Goal: Task Accomplishment & Management: Use online tool/utility

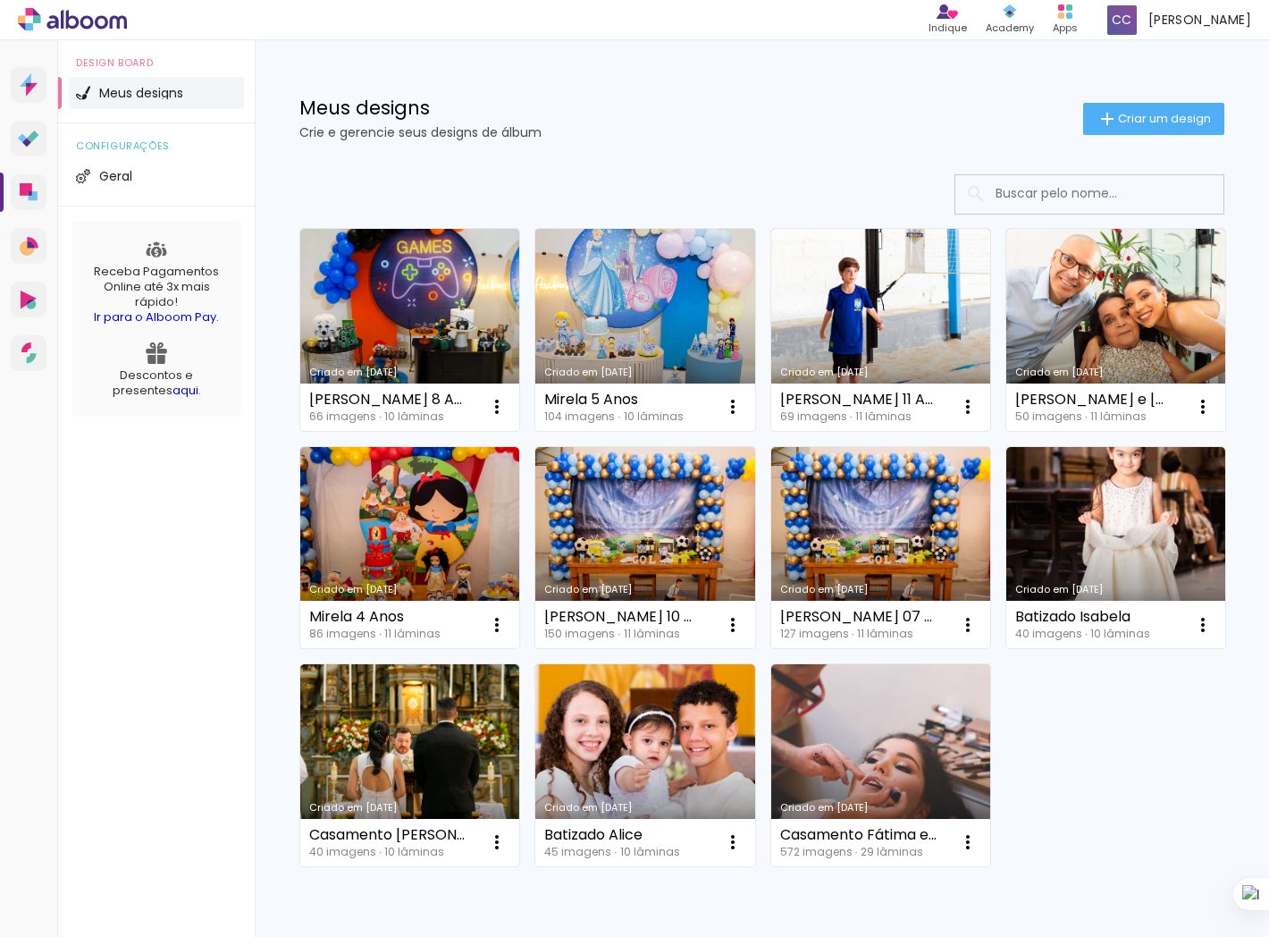
click at [594, 290] on link "Criado em 24/04/25" at bounding box center [644, 330] width 219 height 202
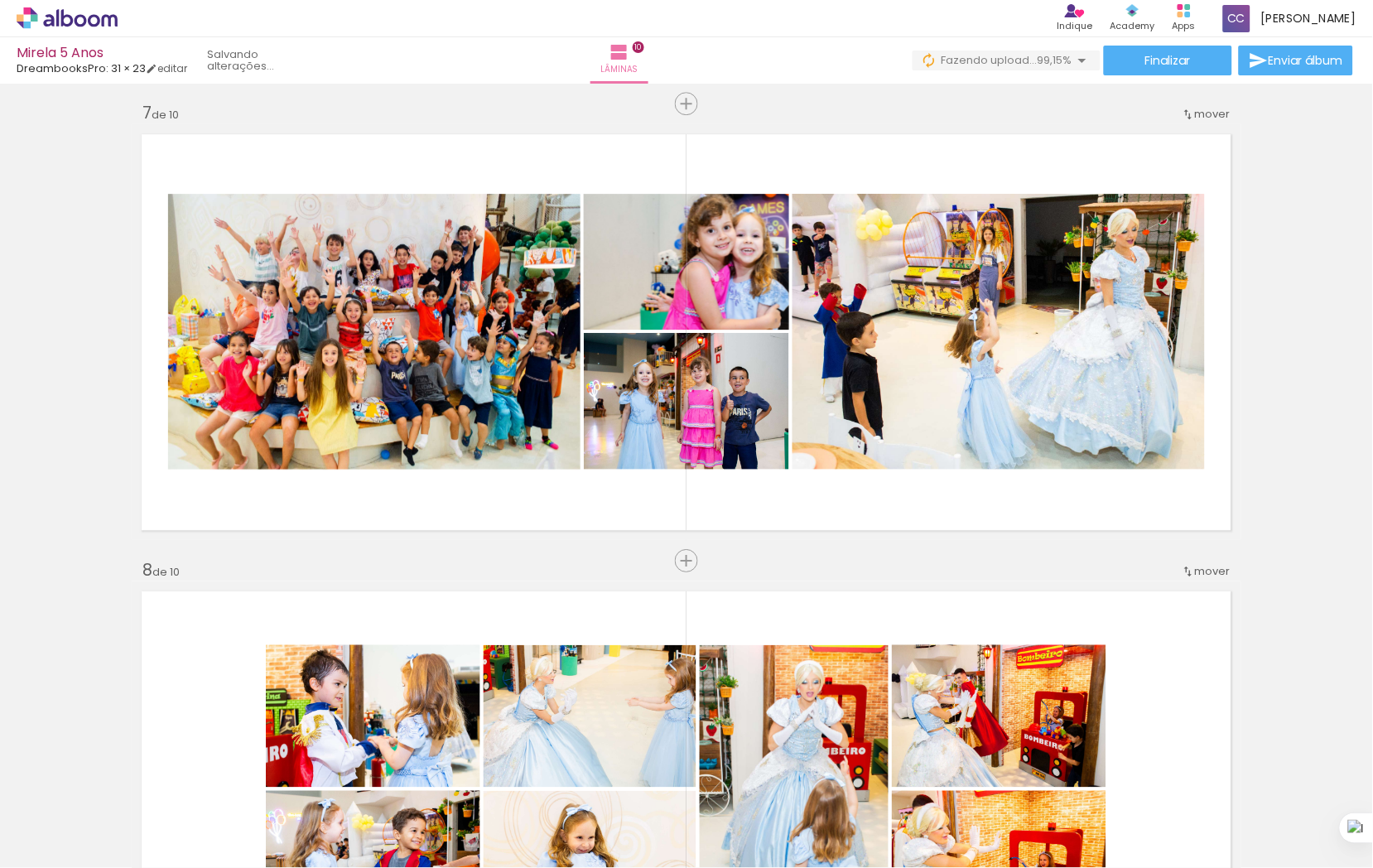
scroll to position [0, 5767]
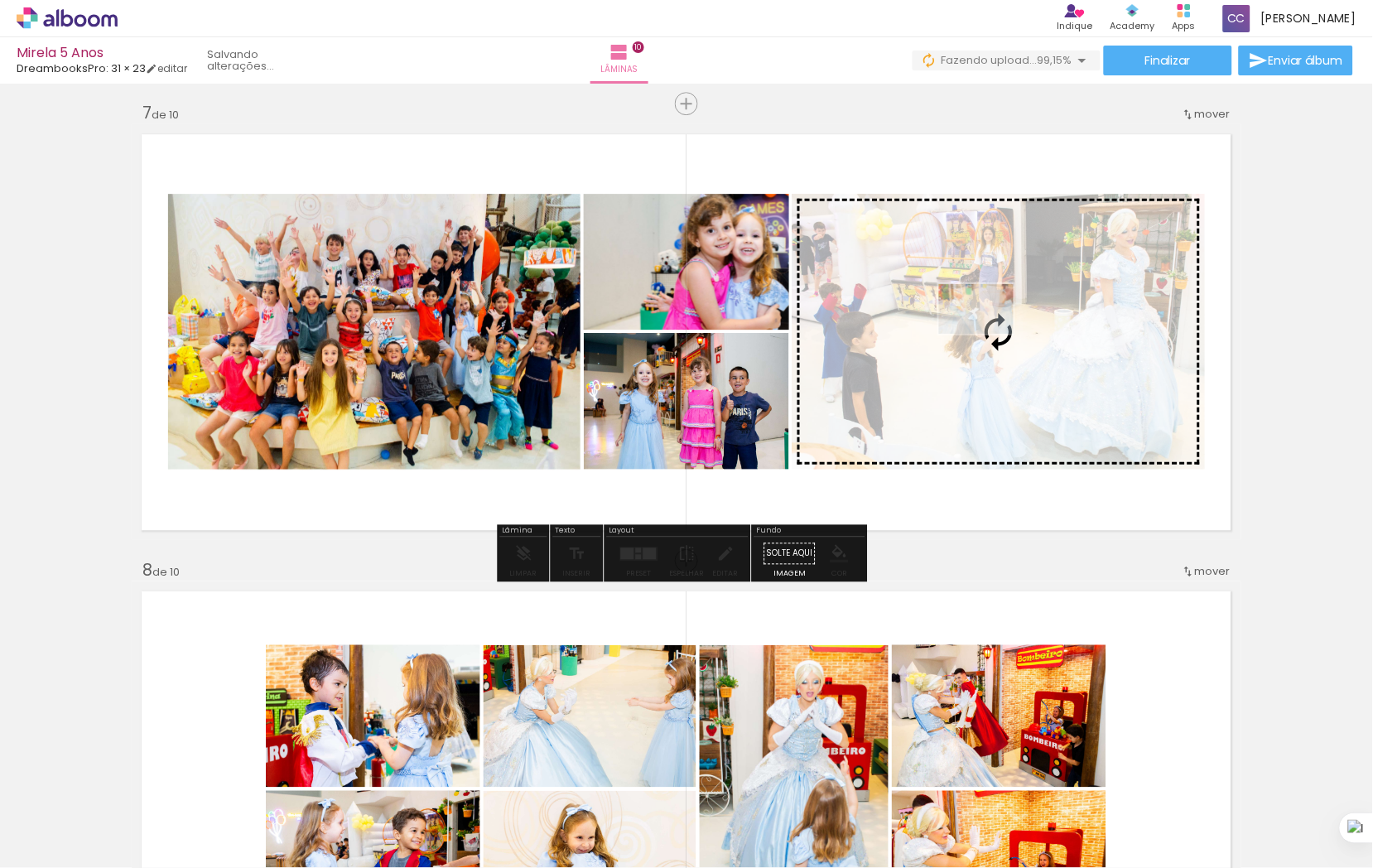
drag, startPoint x: 891, startPoint y: 821, endPoint x: 989, endPoint y: 333, distance: 497.7
click at [989, 333] on quentale-workspace at bounding box center [686, 434] width 1373 height 868
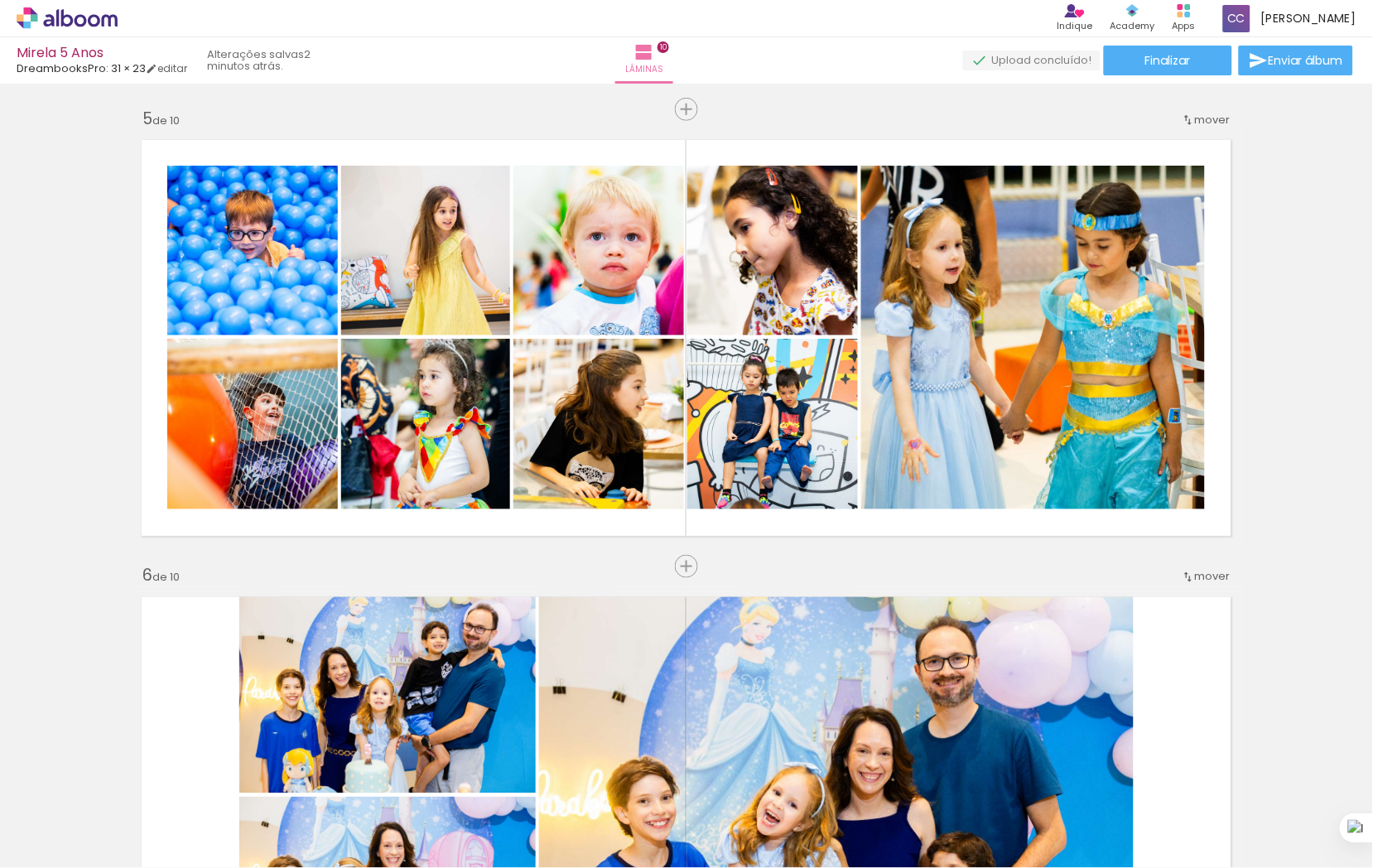
scroll to position [0, 9617]
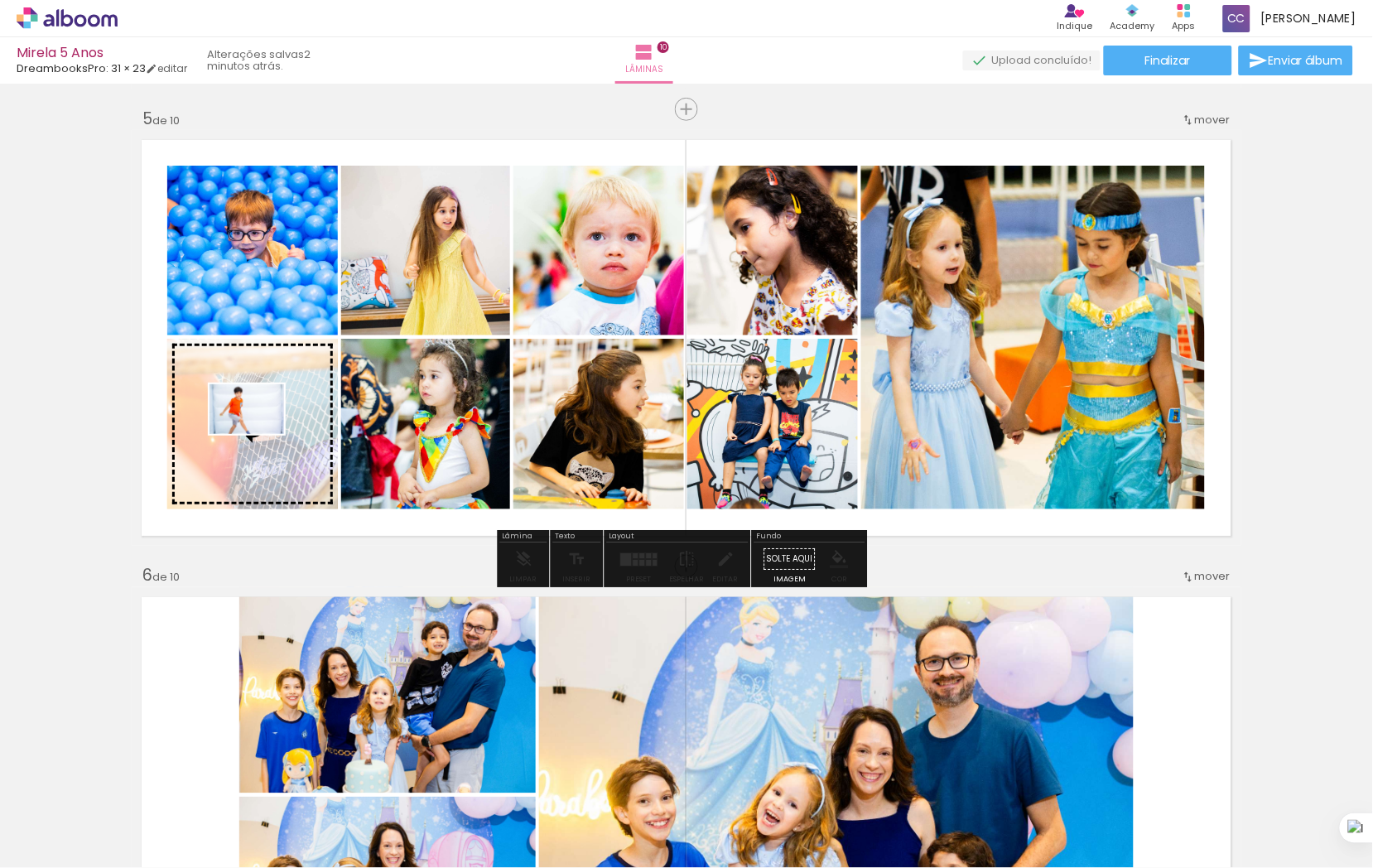
drag, startPoint x: 557, startPoint y: 815, endPoint x: 259, endPoint y: 434, distance: 483.7
click at [259, 434] on quentale-workspace at bounding box center [686, 434] width 1373 height 868
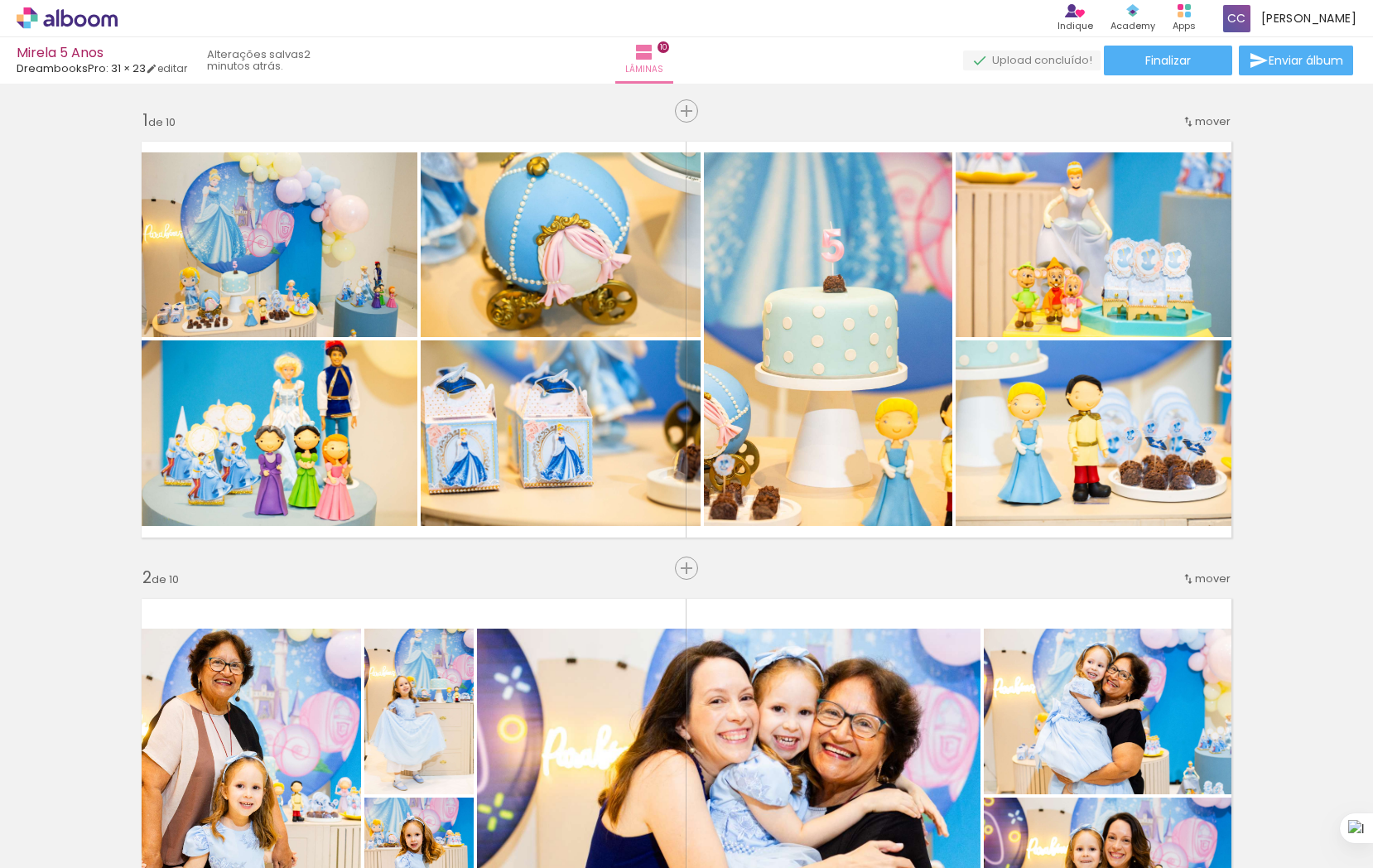
click at [0, 0] on div at bounding box center [0, 0] width 0 height 0
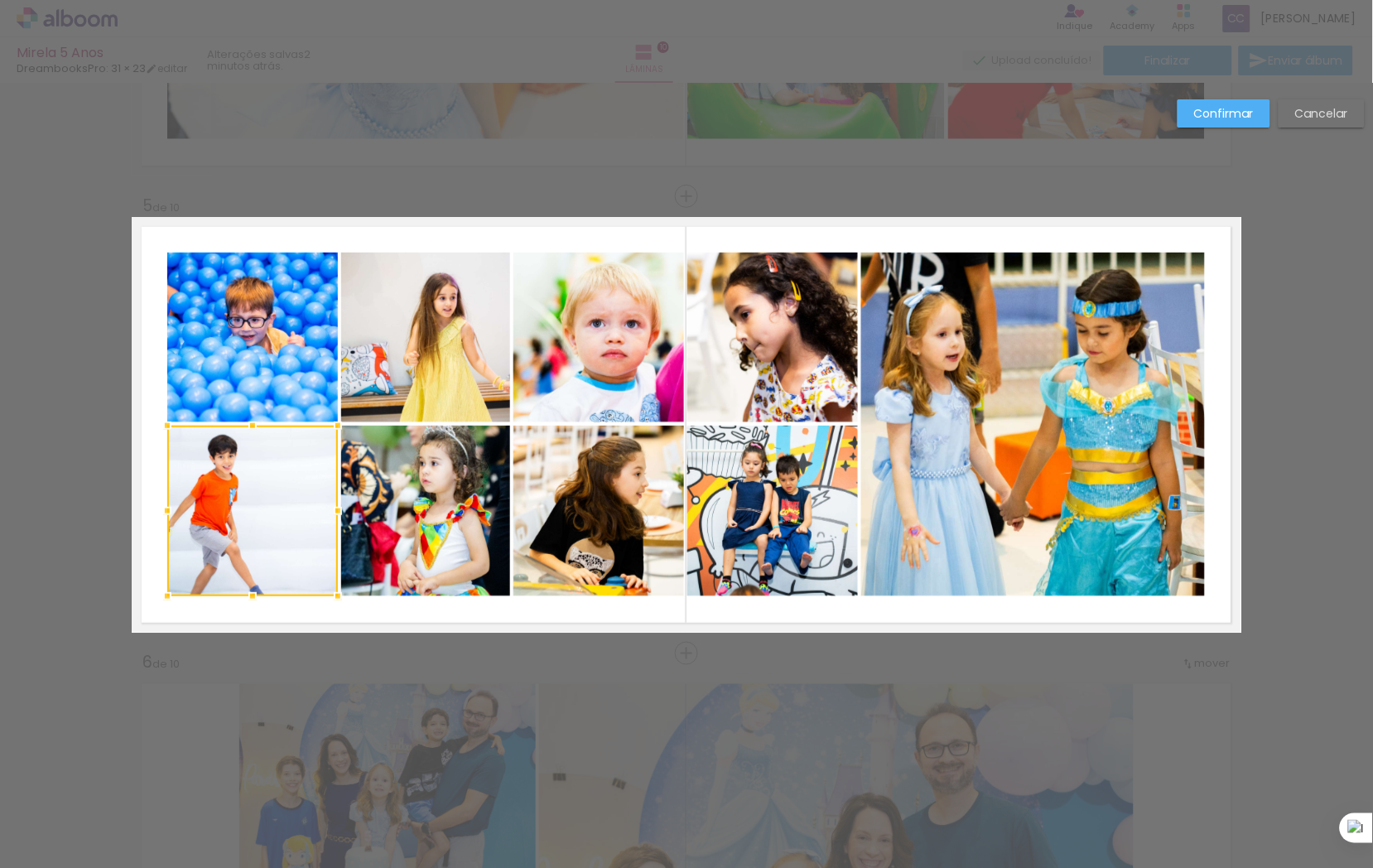
scroll to position [0, 9617]
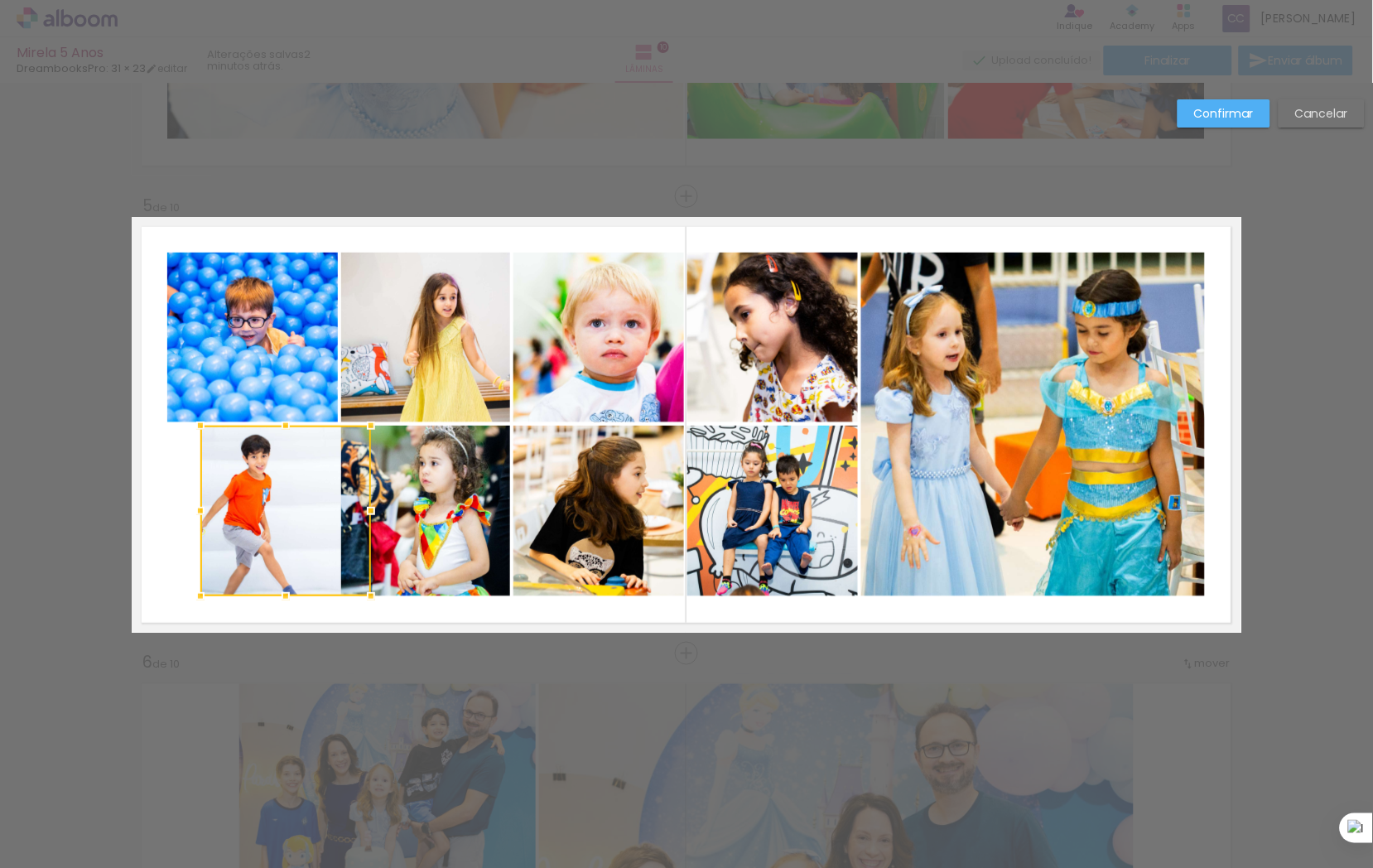
drag, startPoint x: 226, startPoint y: 461, endPoint x: 258, endPoint y: 461, distance: 32.0
click at [258, 461] on div at bounding box center [285, 510] width 170 height 170
click at [1327, 102] on paper-button "Cancelar" at bounding box center [1321, 113] width 86 height 28
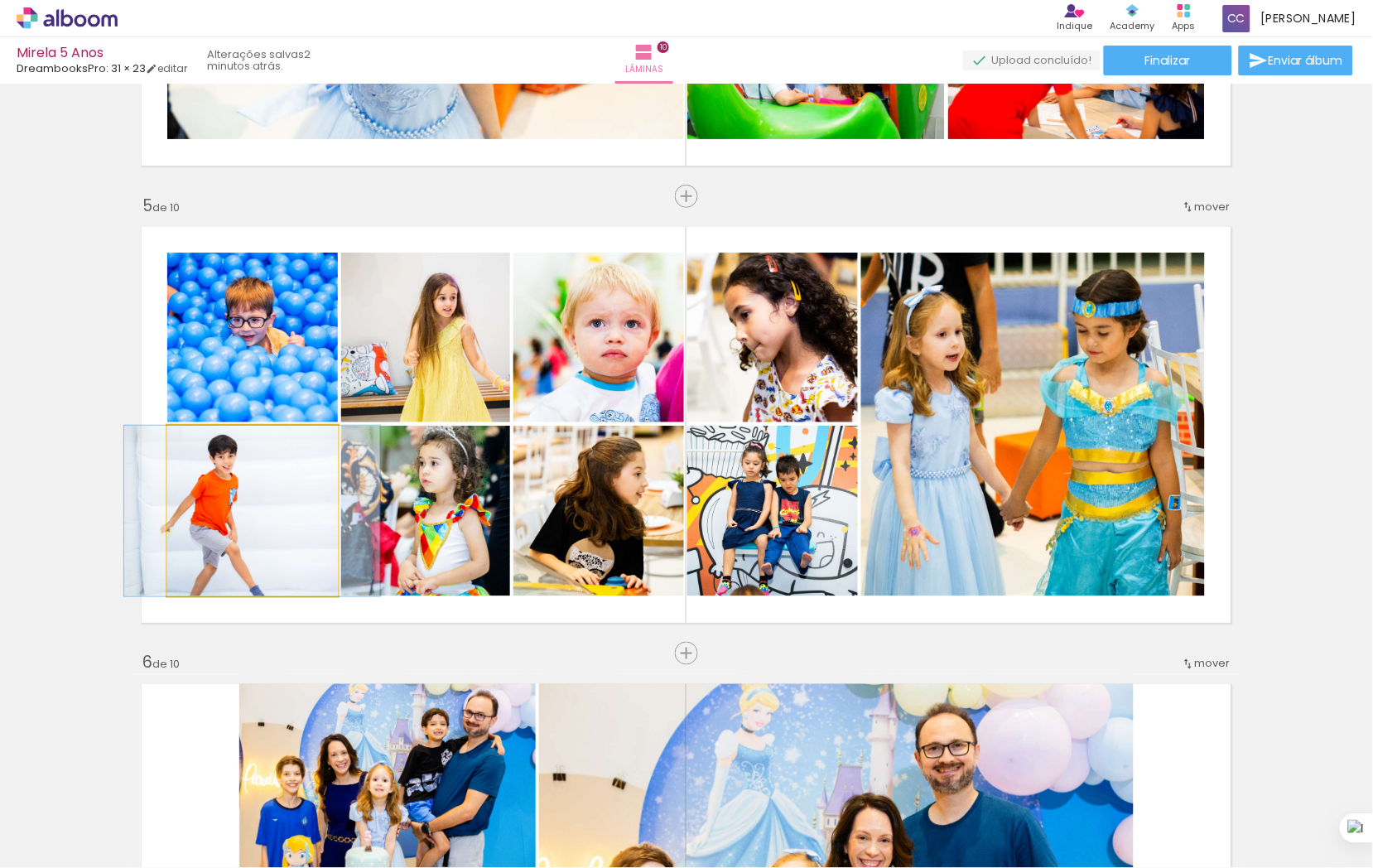
click at [285, 480] on quentale-photo at bounding box center [253, 510] width 170 height 170
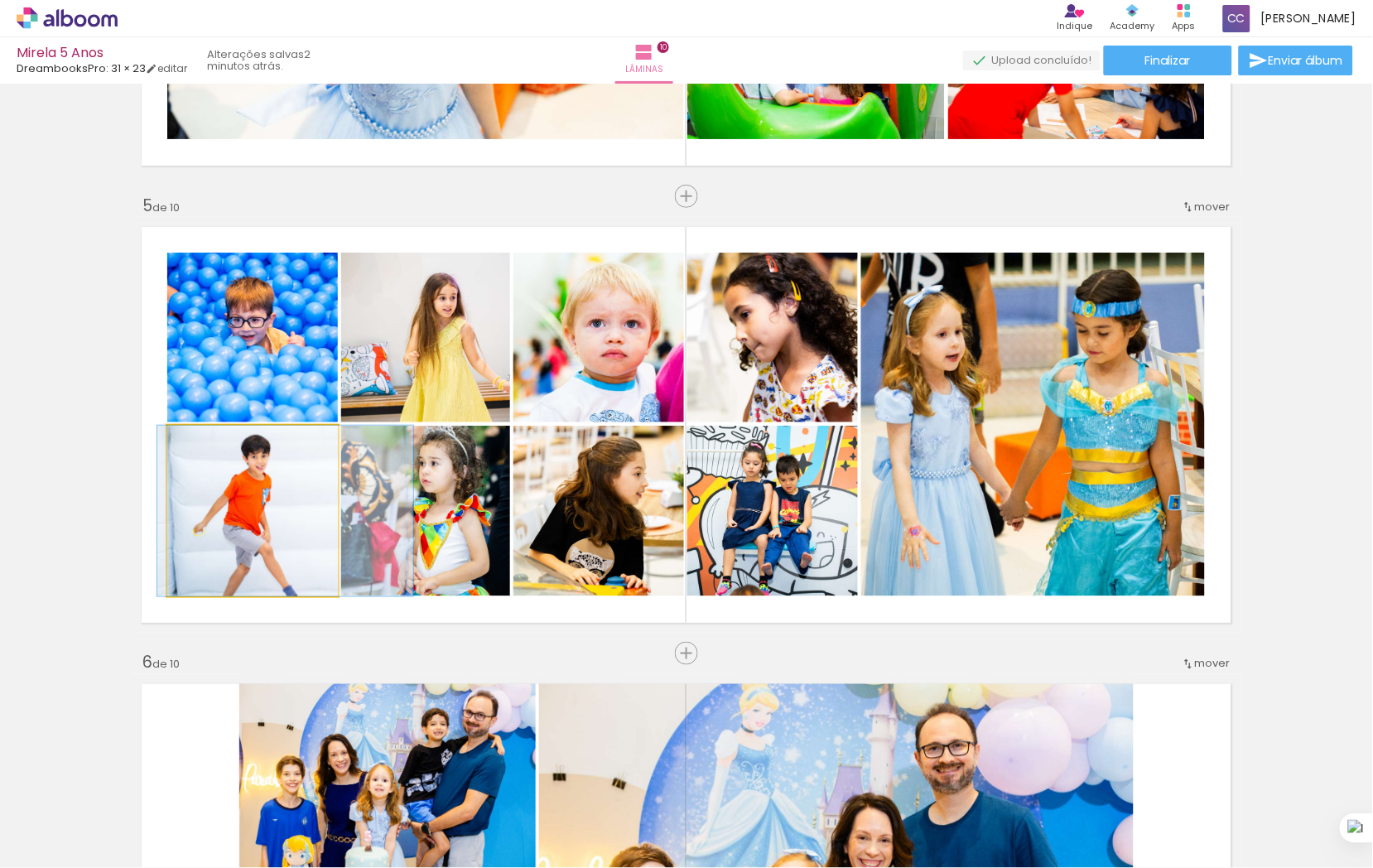
drag, startPoint x: 249, startPoint y: 491, endPoint x: 283, endPoint y: 491, distance: 34.0
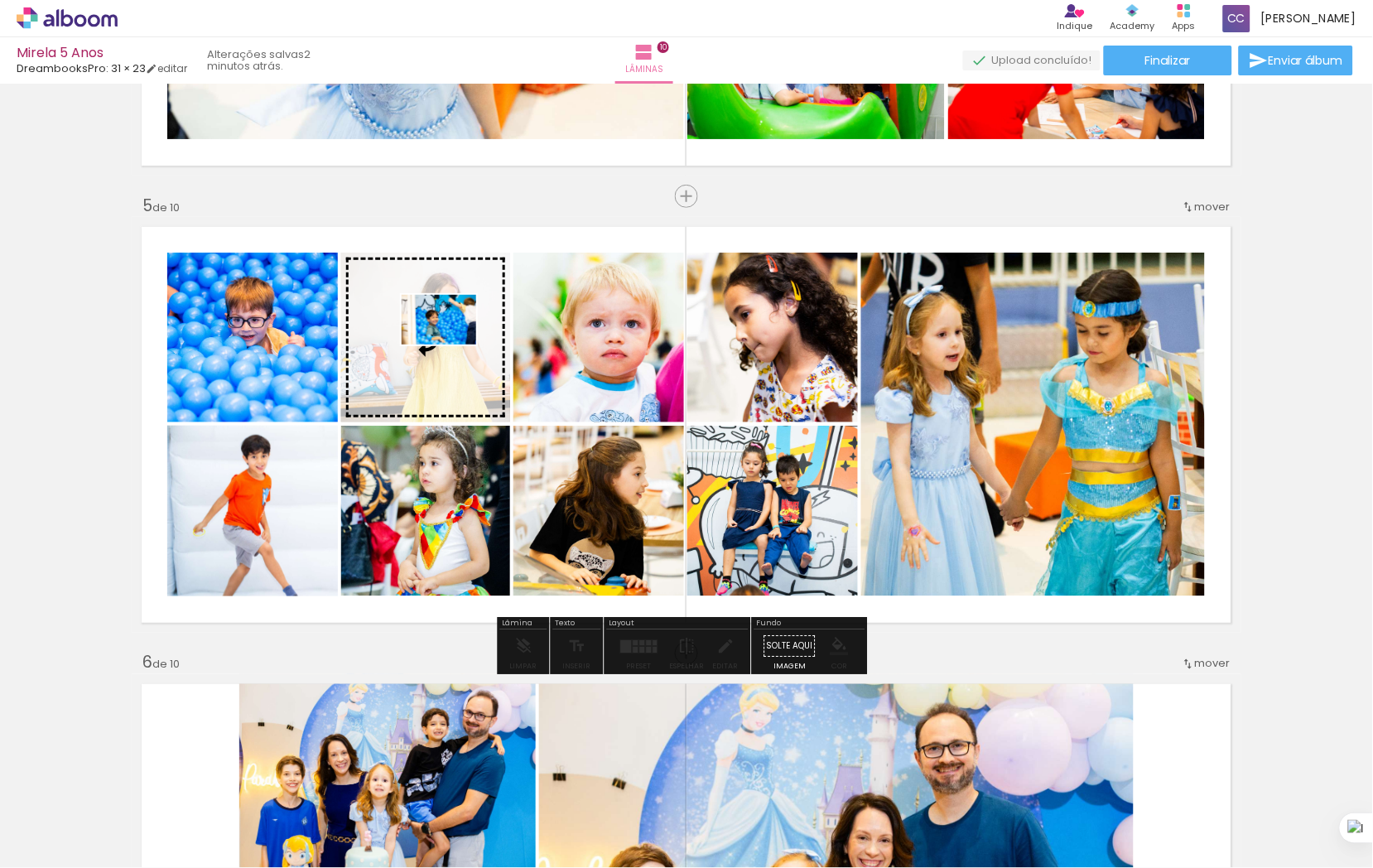
drag, startPoint x: 666, startPoint y: 817, endPoint x: 451, endPoint y: 345, distance: 518.7
click at [451, 345] on quentale-workspace at bounding box center [686, 434] width 1373 height 868
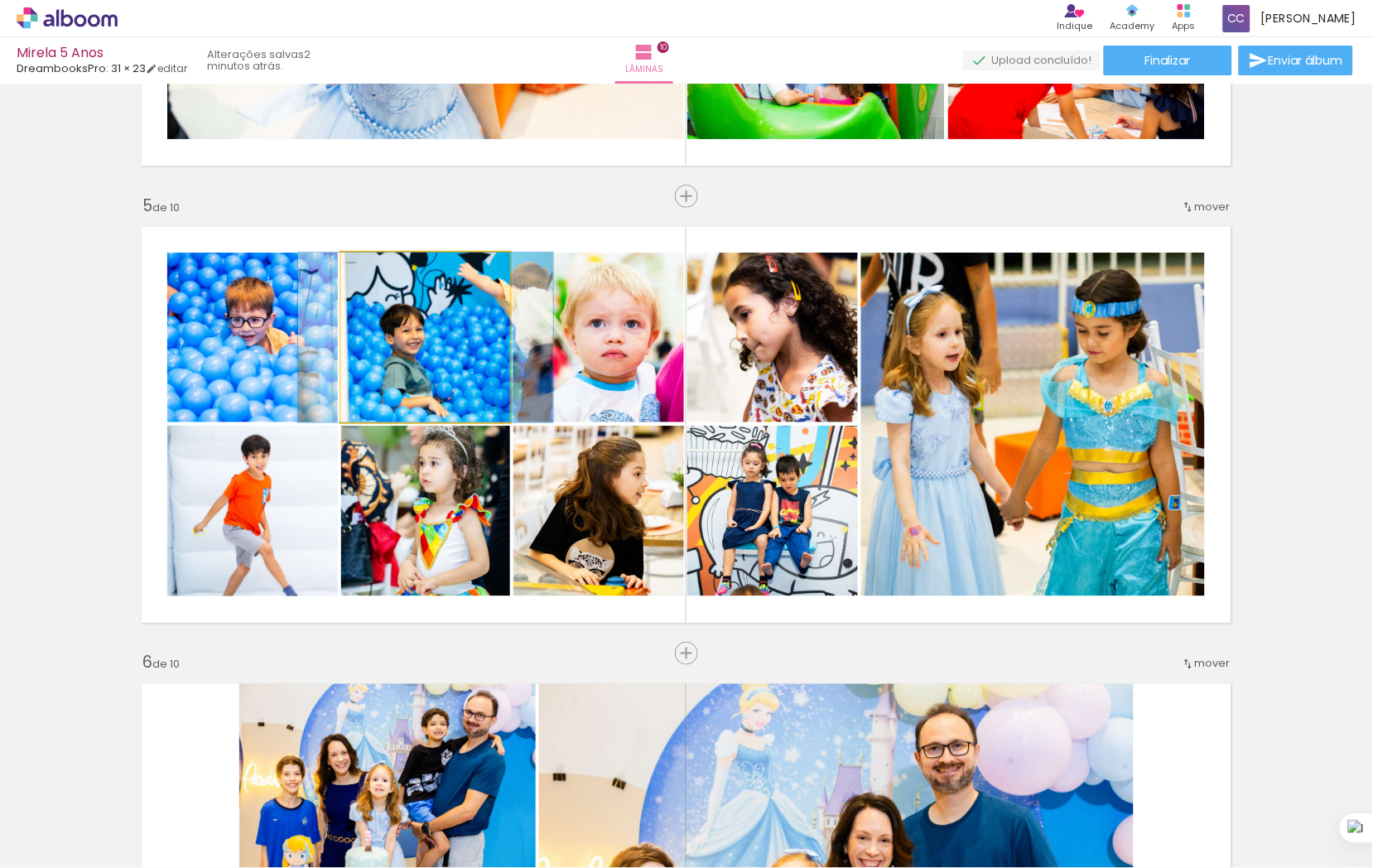
click at [436, 346] on quentale-photo at bounding box center [425, 337] width 169 height 170
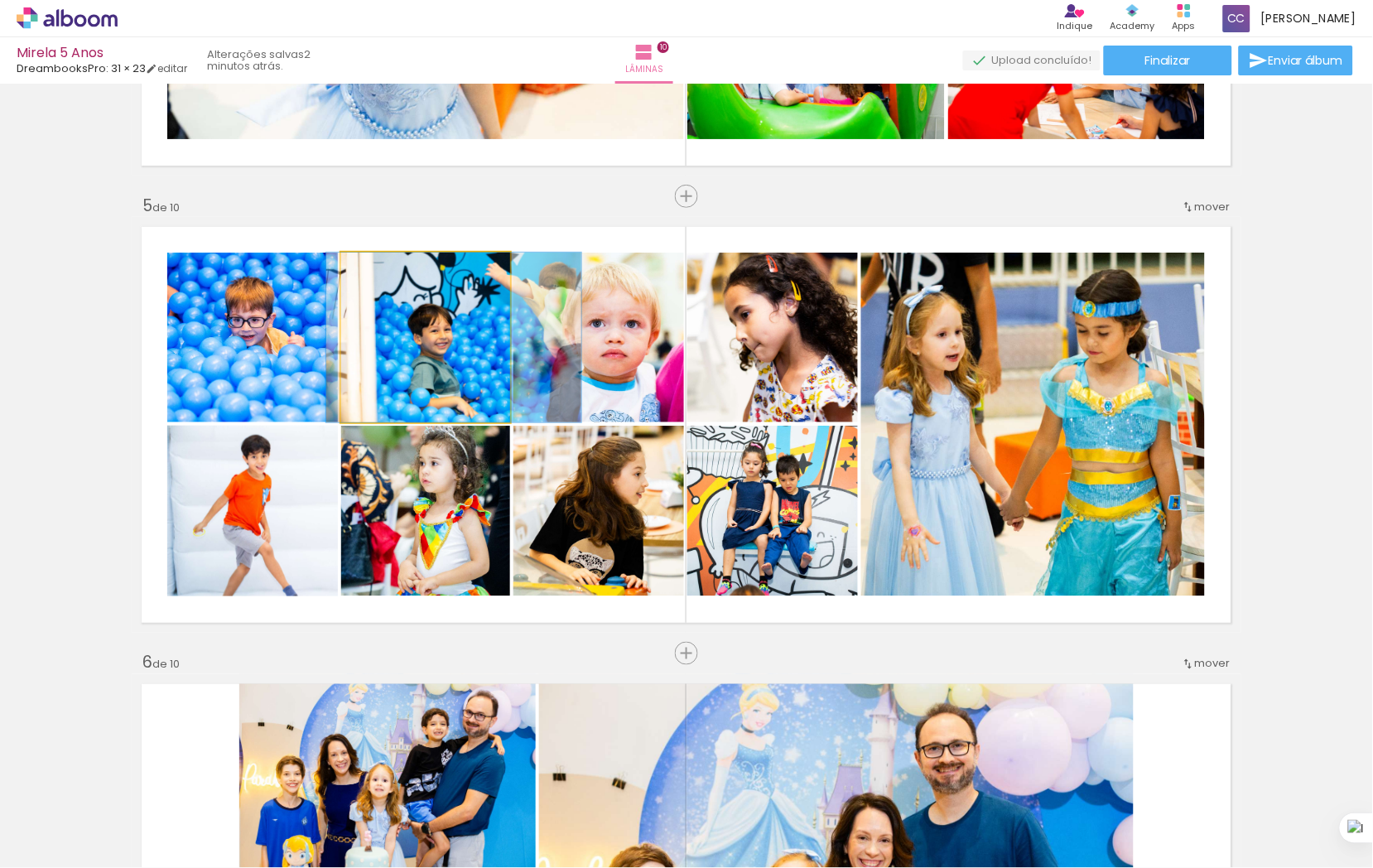
drag, startPoint x: 436, startPoint y: 346, endPoint x: 464, endPoint y: 341, distance: 28.4
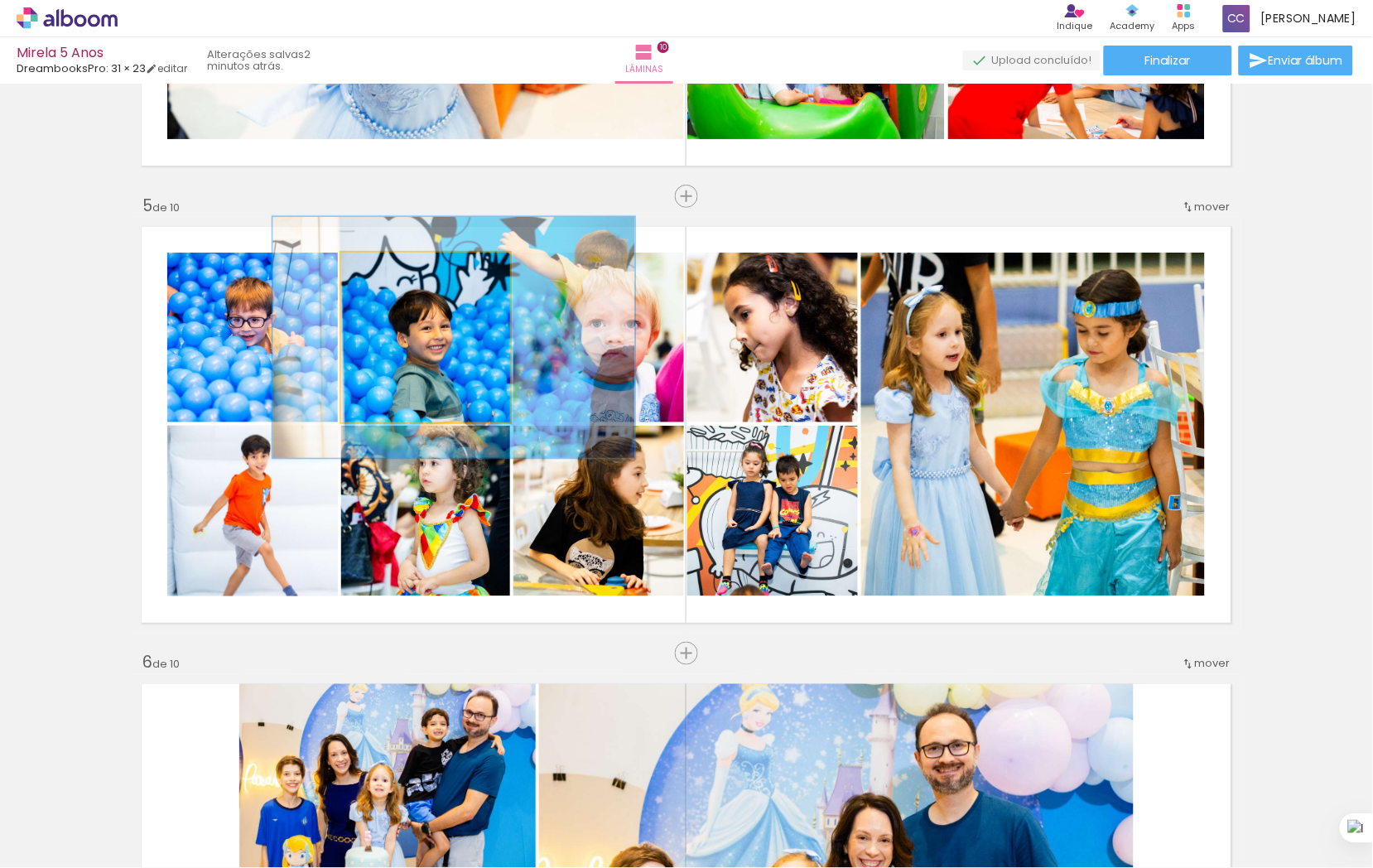
drag, startPoint x: 375, startPoint y: 273, endPoint x: 399, endPoint y: 277, distance: 24.3
click at [399, 277] on div at bounding box center [404, 270] width 27 height 27
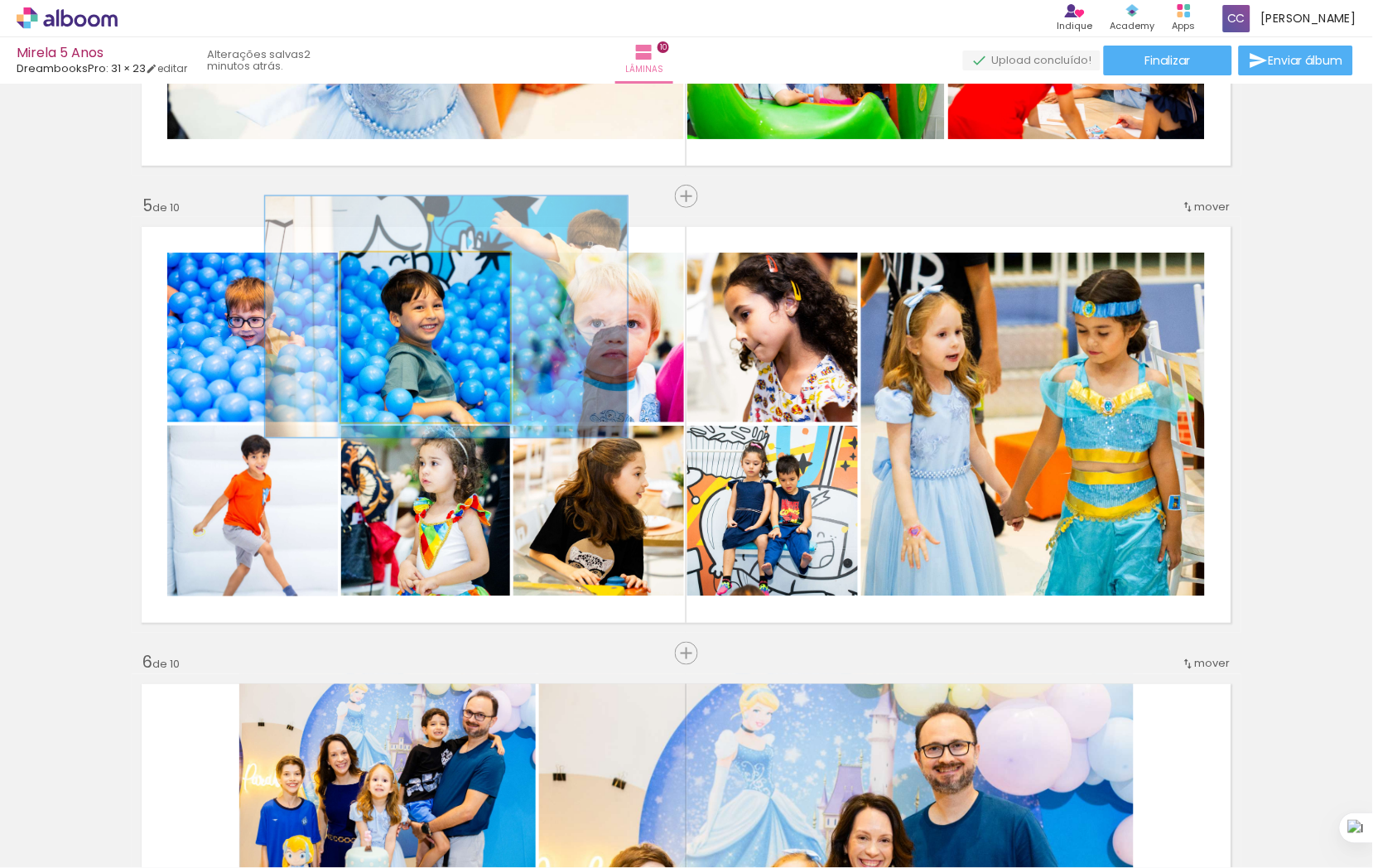
drag, startPoint x: 424, startPoint y: 327, endPoint x: 417, endPoint y: 307, distance: 21.2
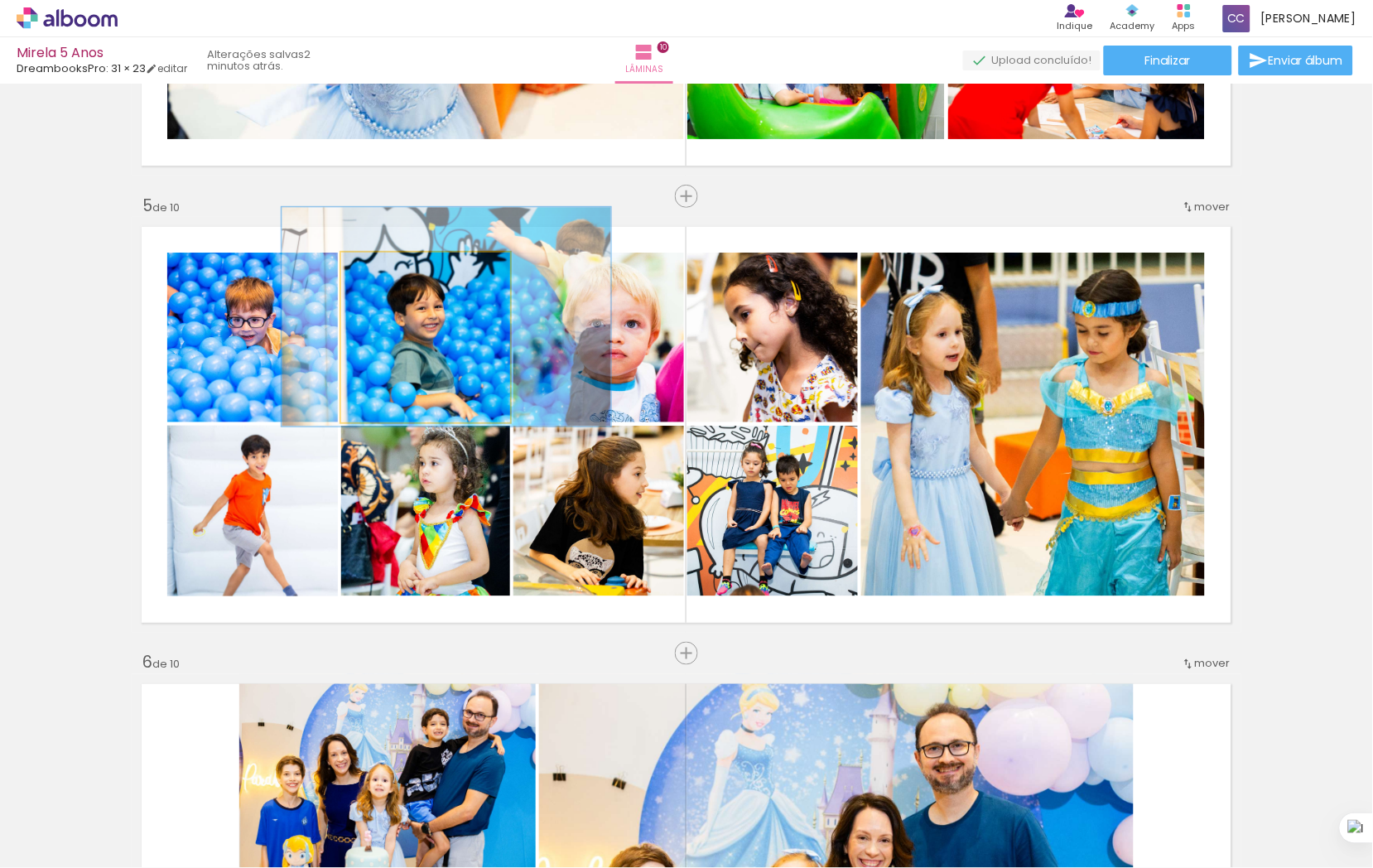
drag, startPoint x: 396, startPoint y: 269, endPoint x: 387, endPoint y: 270, distance: 9.1
type paper-slider "129"
click at [392, 270] on div at bounding box center [399, 270] width 15 height 15
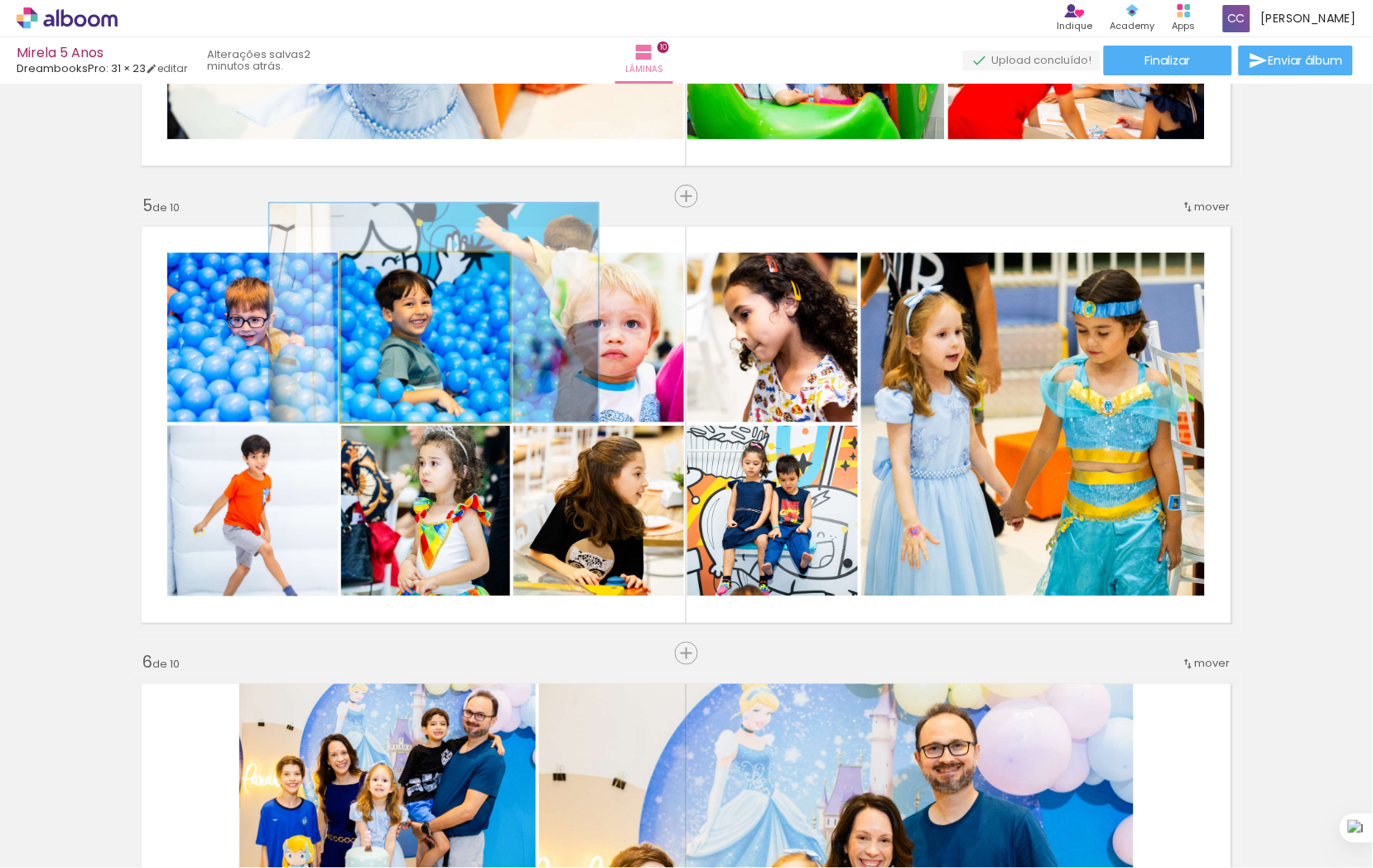
drag, startPoint x: 433, startPoint y: 326, endPoint x: 420, endPoint y: 321, distance: 13.9
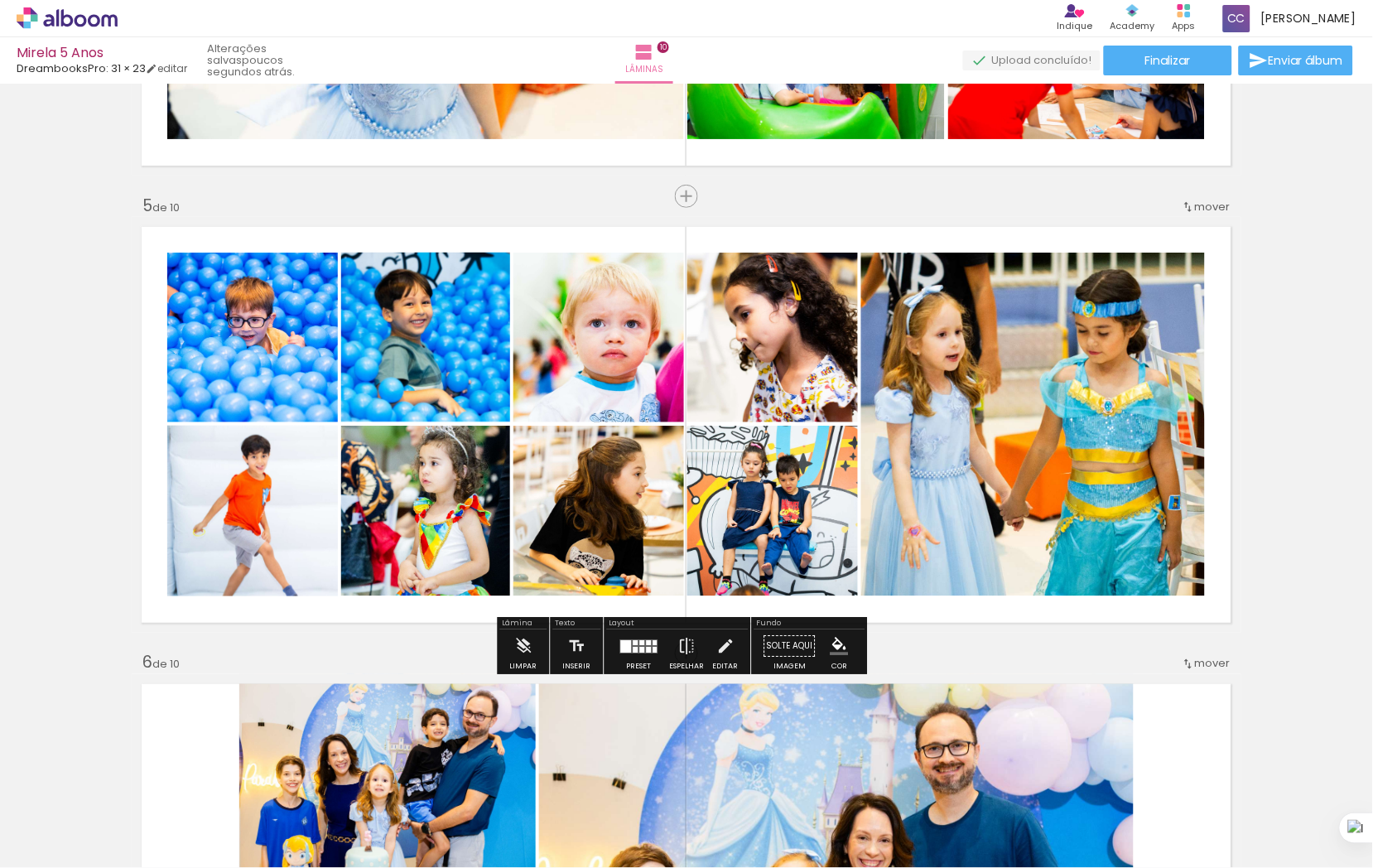
click at [1328, 404] on div "Inserir lâmina 1 de 10 Inserir lâmina 2 de 10 Inserir lâmina 3 de 10 Inserir lâ…" at bounding box center [686, 860] width 1373 height 5027
click at [1304, 542] on div "Inserir lâmina 1 de 10 Inserir lâmina 2 de 10 Inserir lâmina 3 de 10 Inserir lâ…" at bounding box center [686, 860] width 1373 height 5027
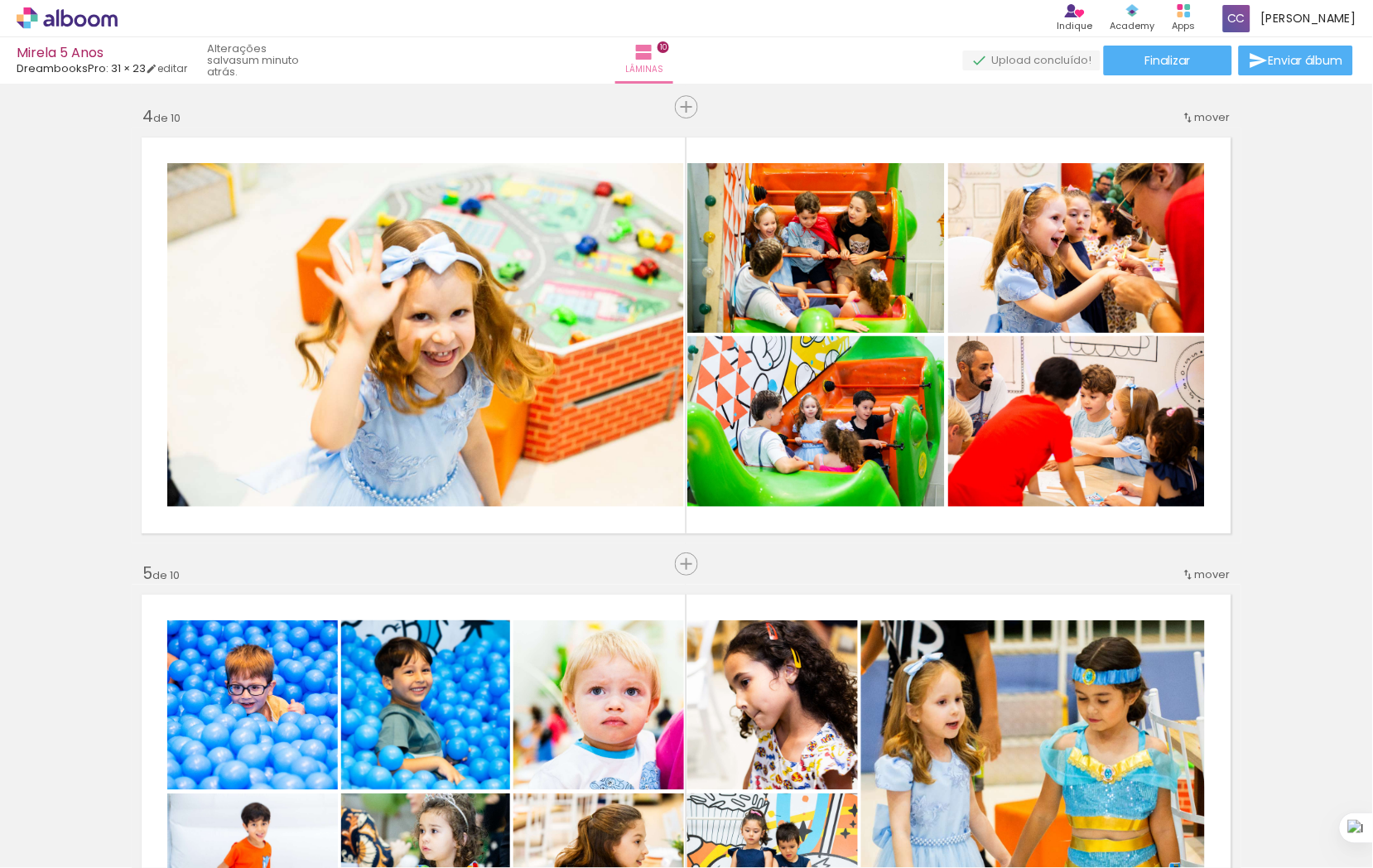
scroll to position [0, 3241]
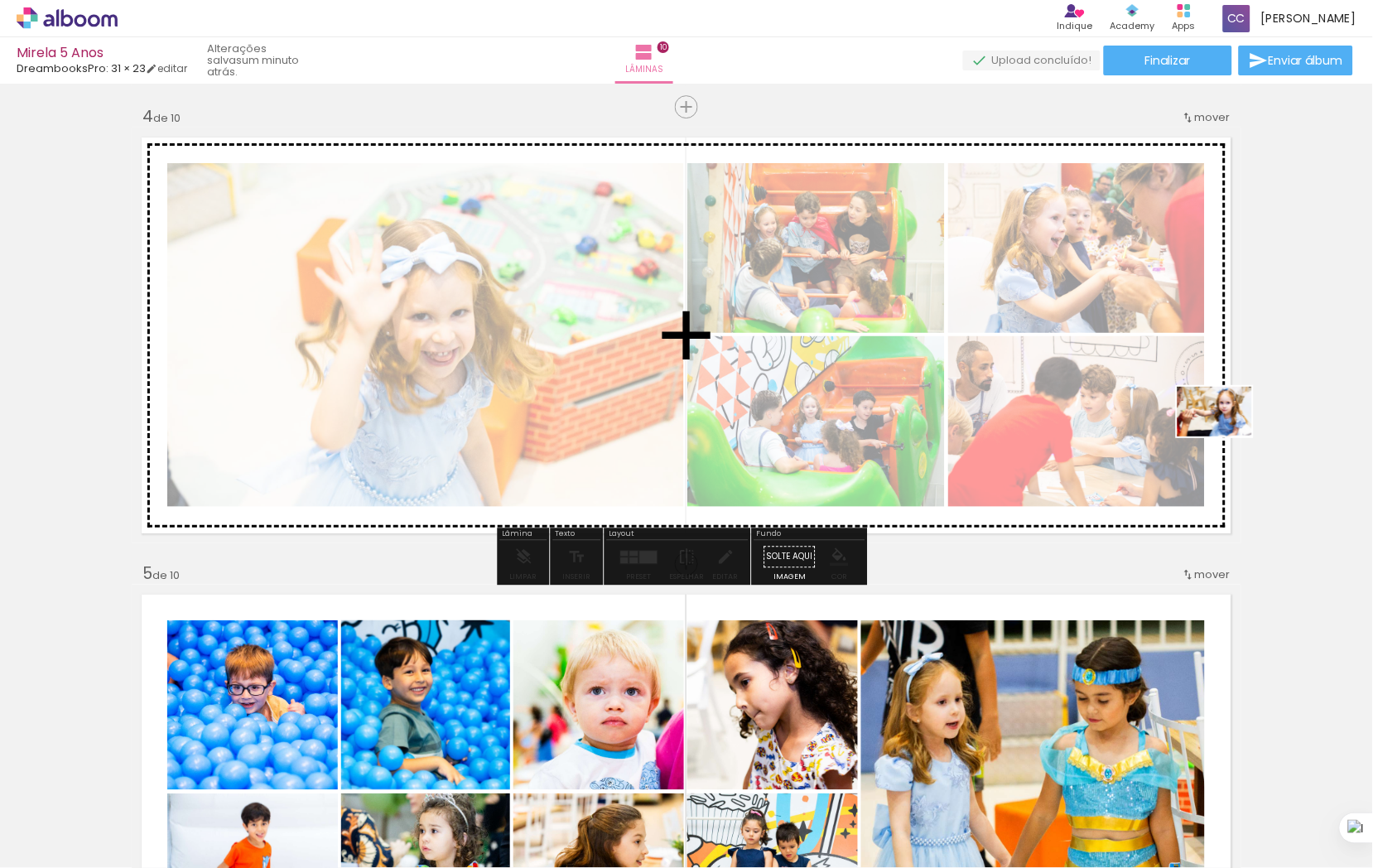
drag, startPoint x: 559, startPoint y: 813, endPoint x: 1227, endPoint y: 436, distance: 767.0
click at [1227, 436] on quentale-workspace at bounding box center [686, 434] width 1373 height 868
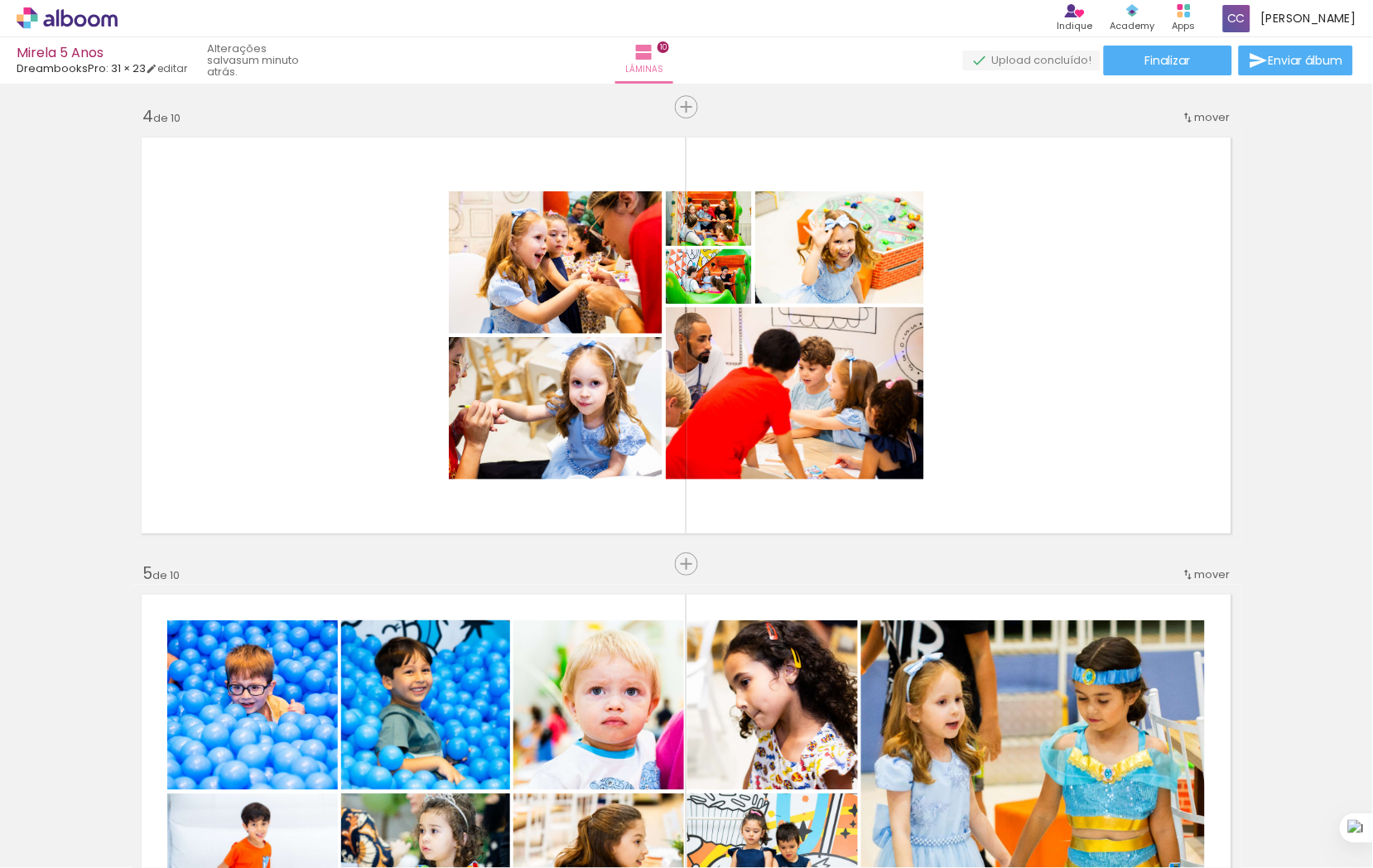
scroll to position [0, 9617]
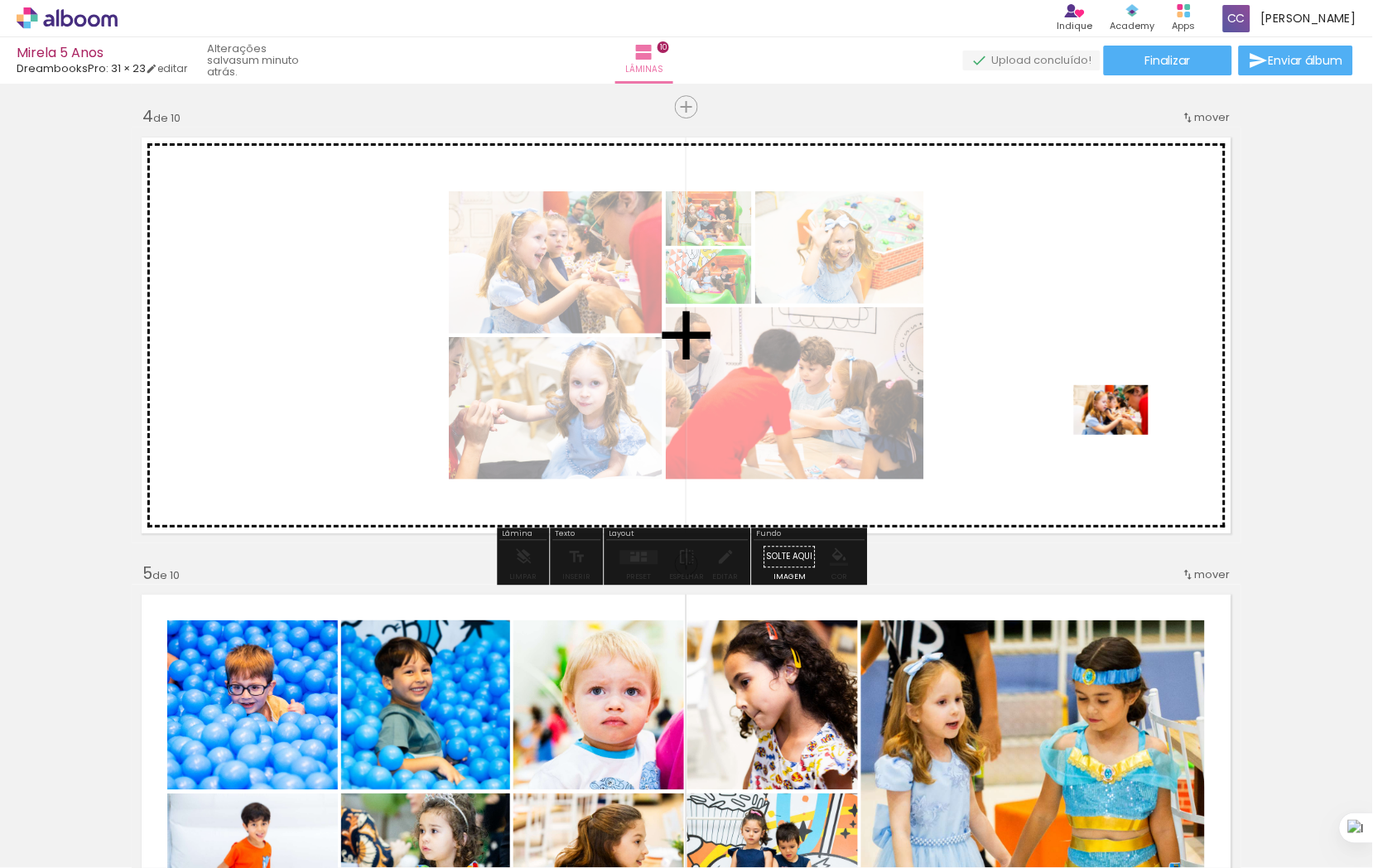
drag, startPoint x: 1222, startPoint y: 800, endPoint x: 1124, endPoint y: 434, distance: 378.9
click at [1124, 434] on quentale-workspace at bounding box center [686, 434] width 1373 height 868
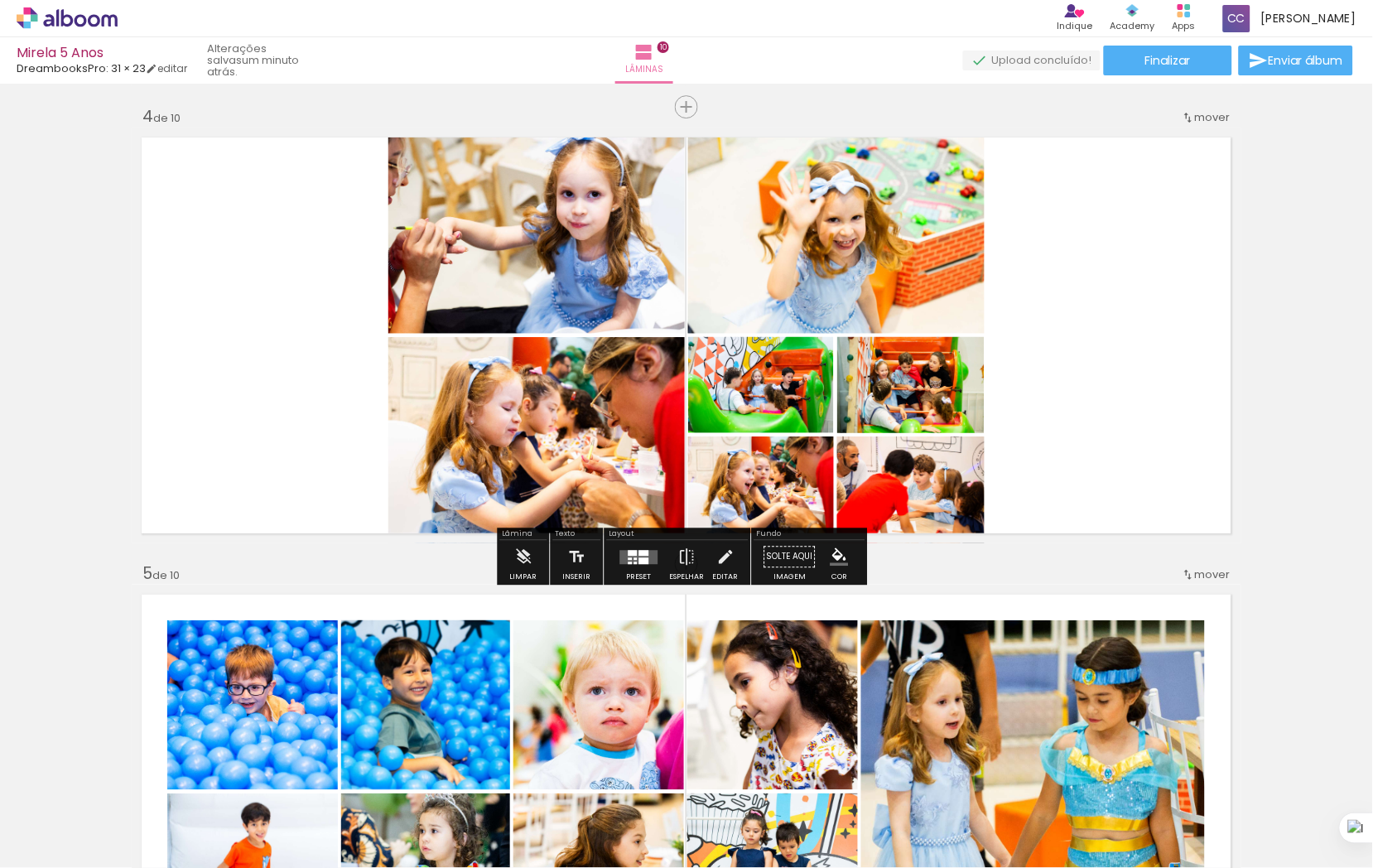
click at [649, 560] on quentale-layouter at bounding box center [638, 556] width 38 height 14
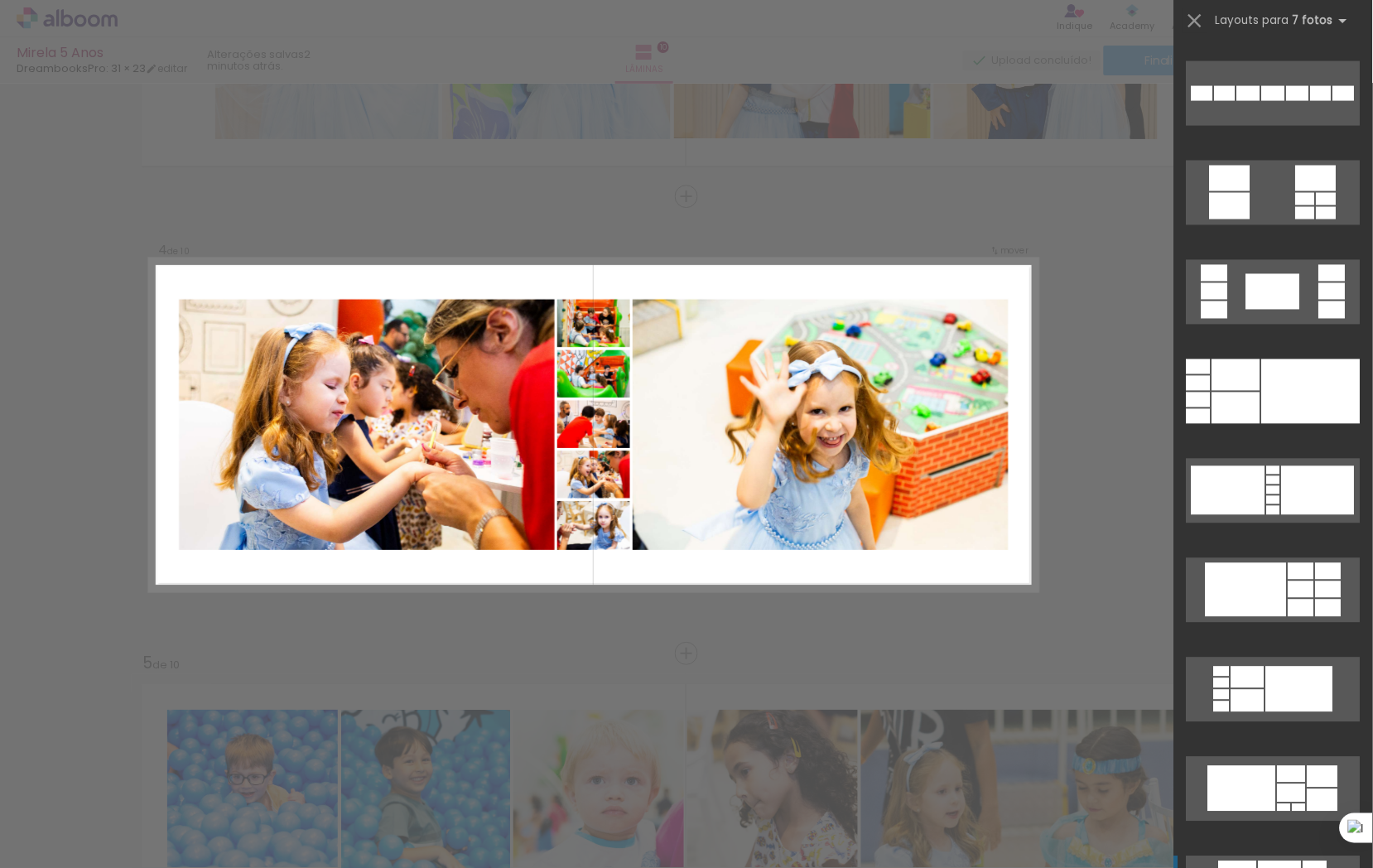
scroll to position [828, 0]
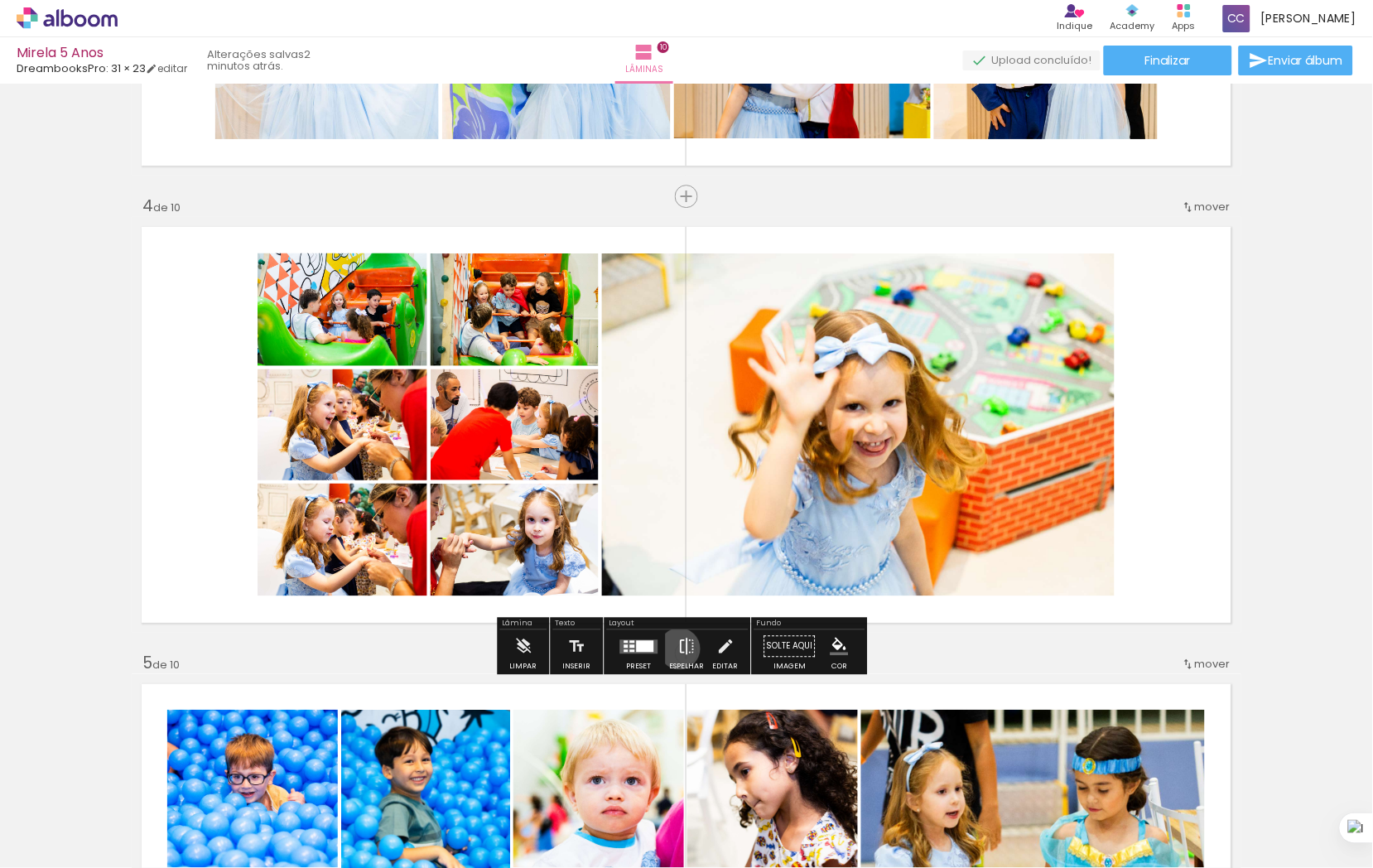
click at [678, 648] on iron-icon at bounding box center [687, 646] width 19 height 33
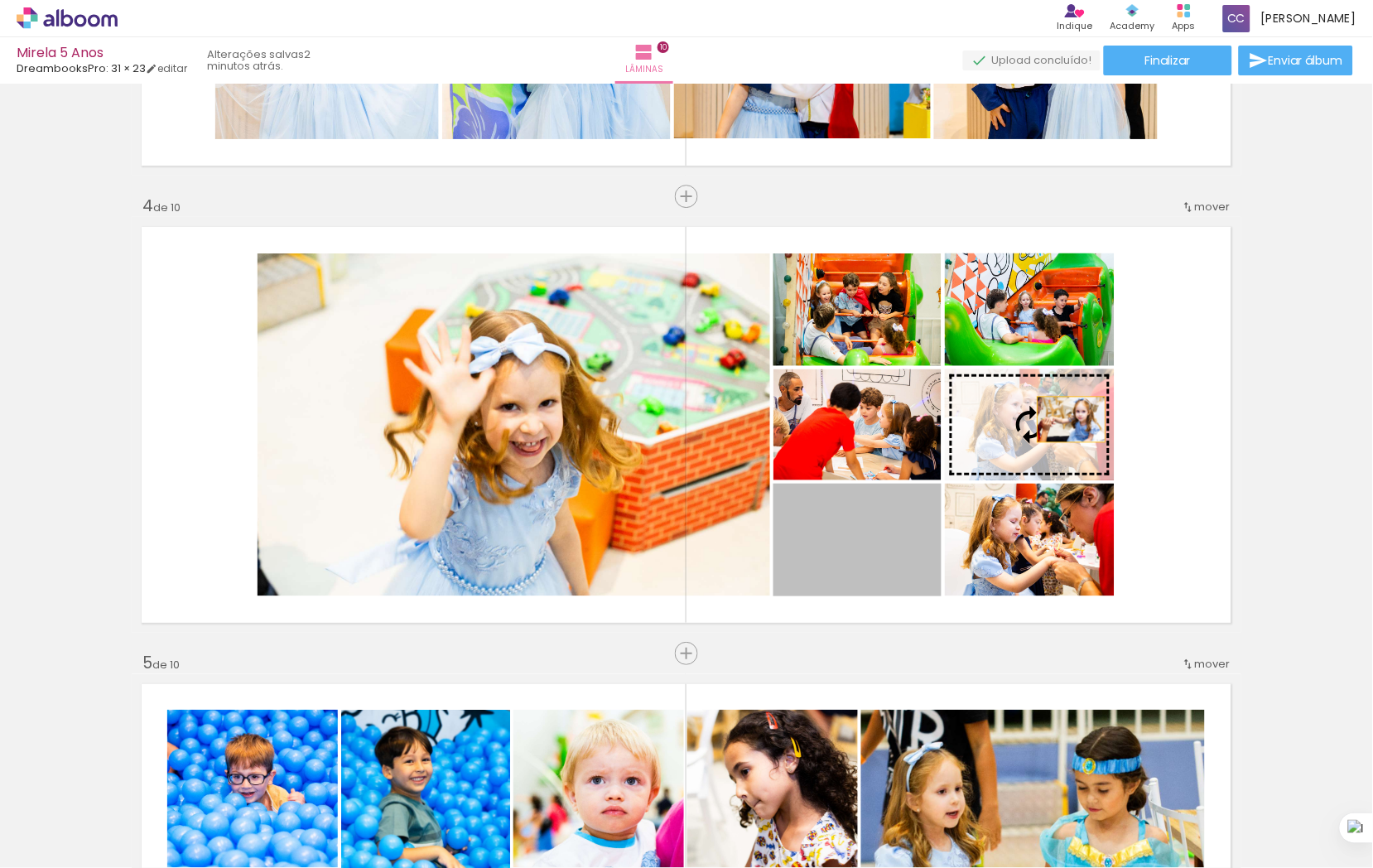
drag, startPoint x: 888, startPoint y: 534, endPoint x: 1064, endPoint y: 422, distance: 208.6
click at [0, 0] on slot at bounding box center [0, 0] width 0 height 0
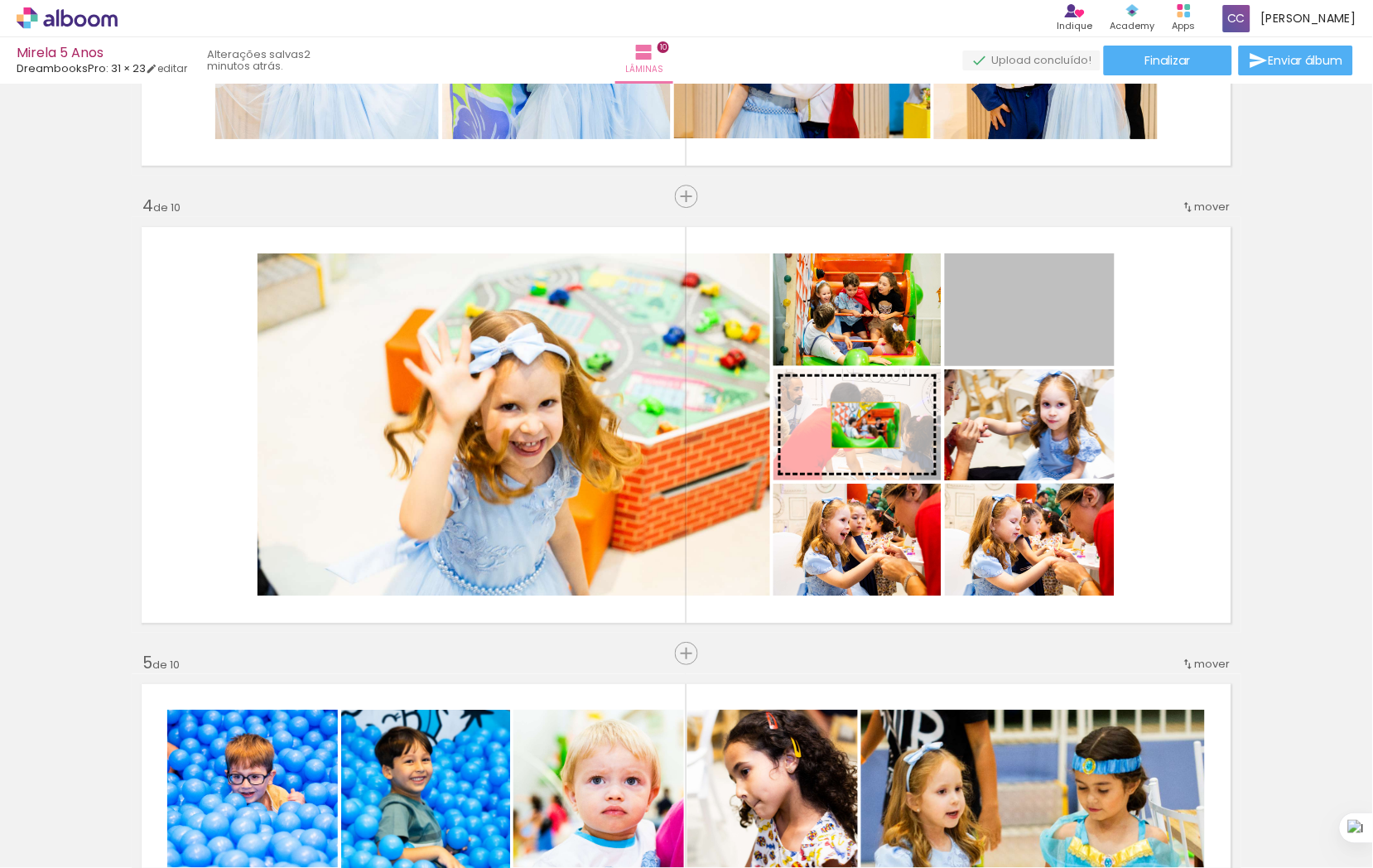
drag, startPoint x: 1037, startPoint y: 315, endPoint x: 860, endPoint y: 417, distance: 204.3
click at [0, 0] on slot at bounding box center [0, 0] width 0 height 0
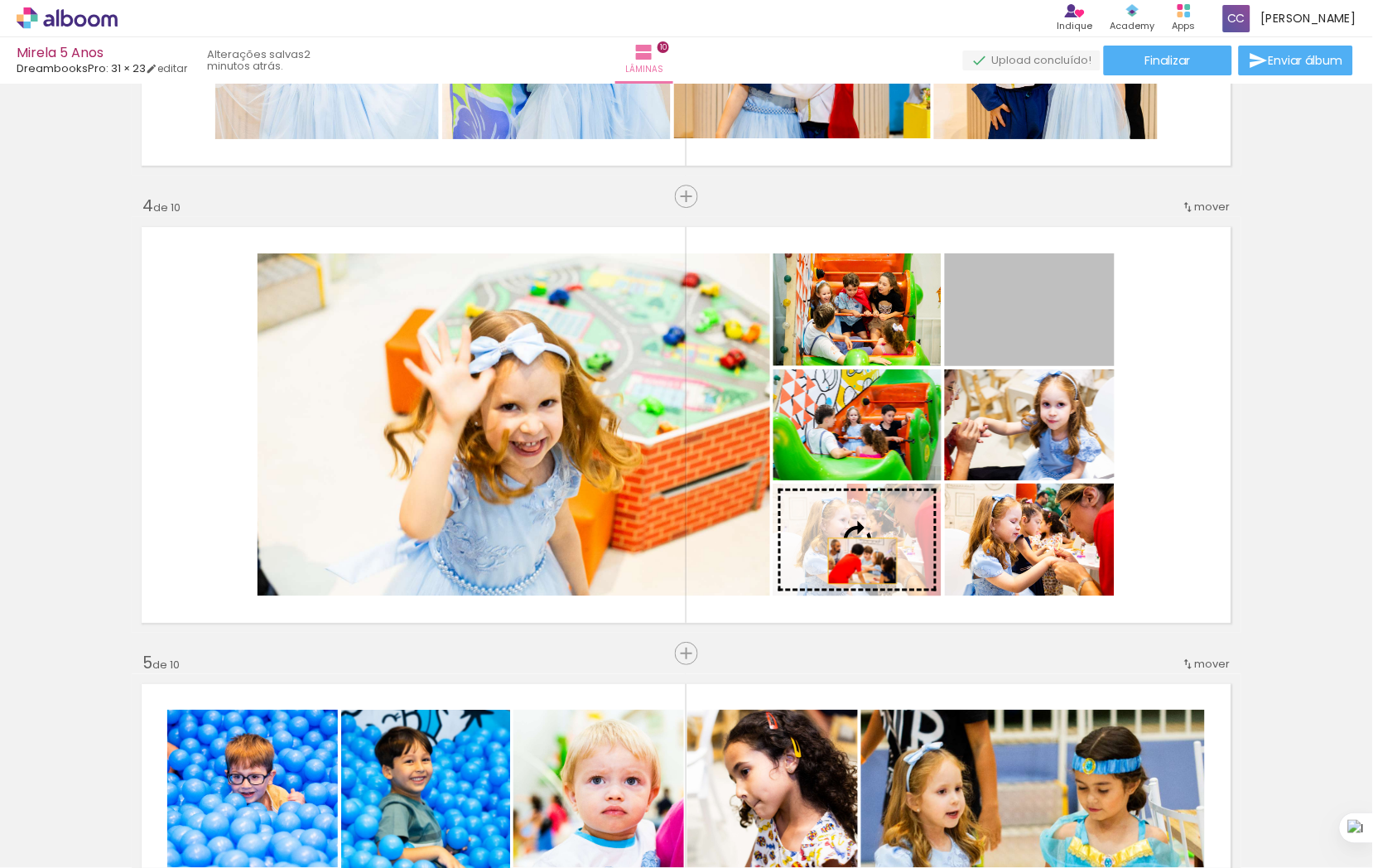
drag, startPoint x: 995, startPoint y: 334, endPoint x: 856, endPoint y: 560, distance: 265.3
click at [0, 0] on slot at bounding box center [0, 0] width 0 height 0
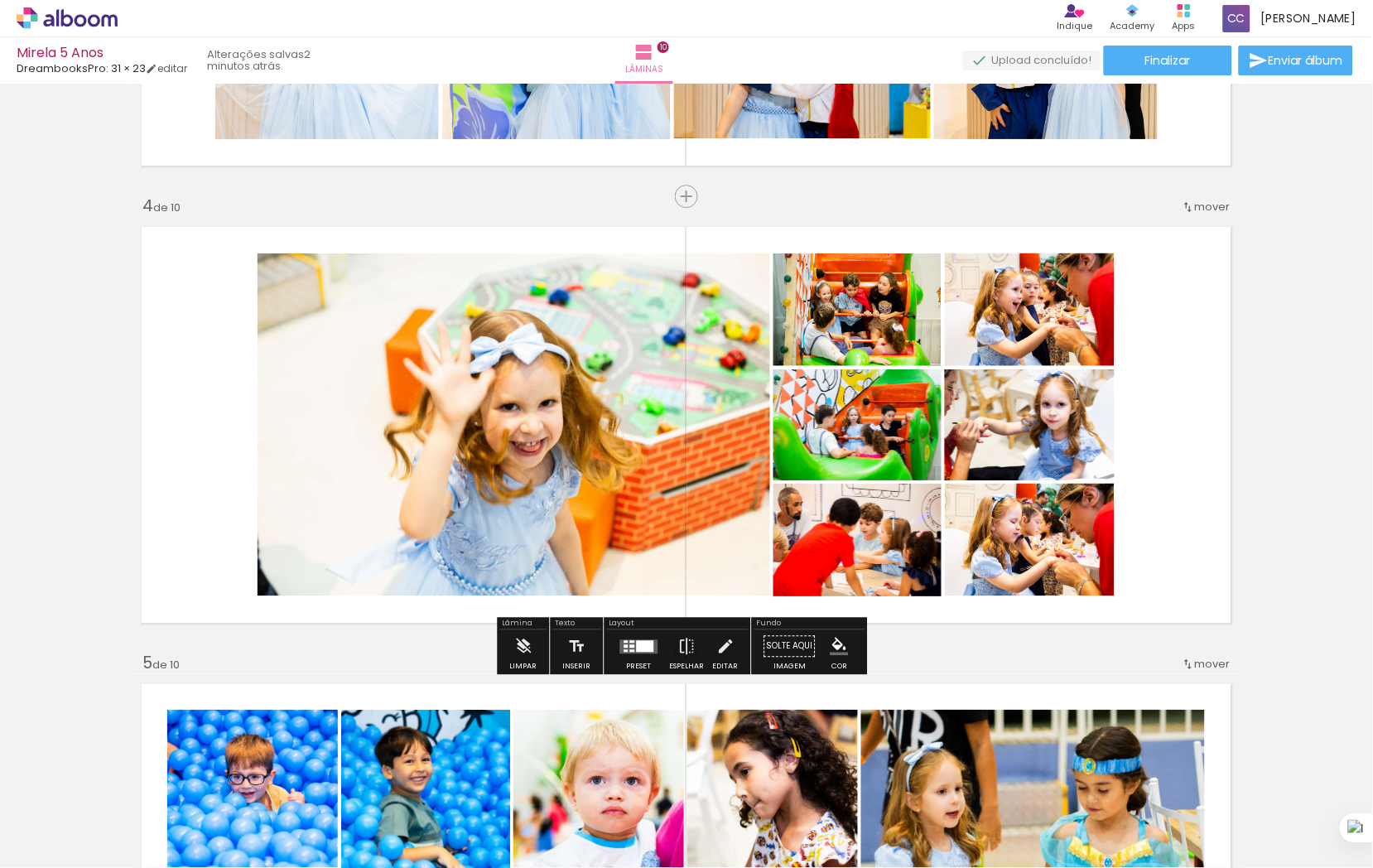
click at [1149, 517] on quentale-layouter at bounding box center [686, 424] width 1110 height 416
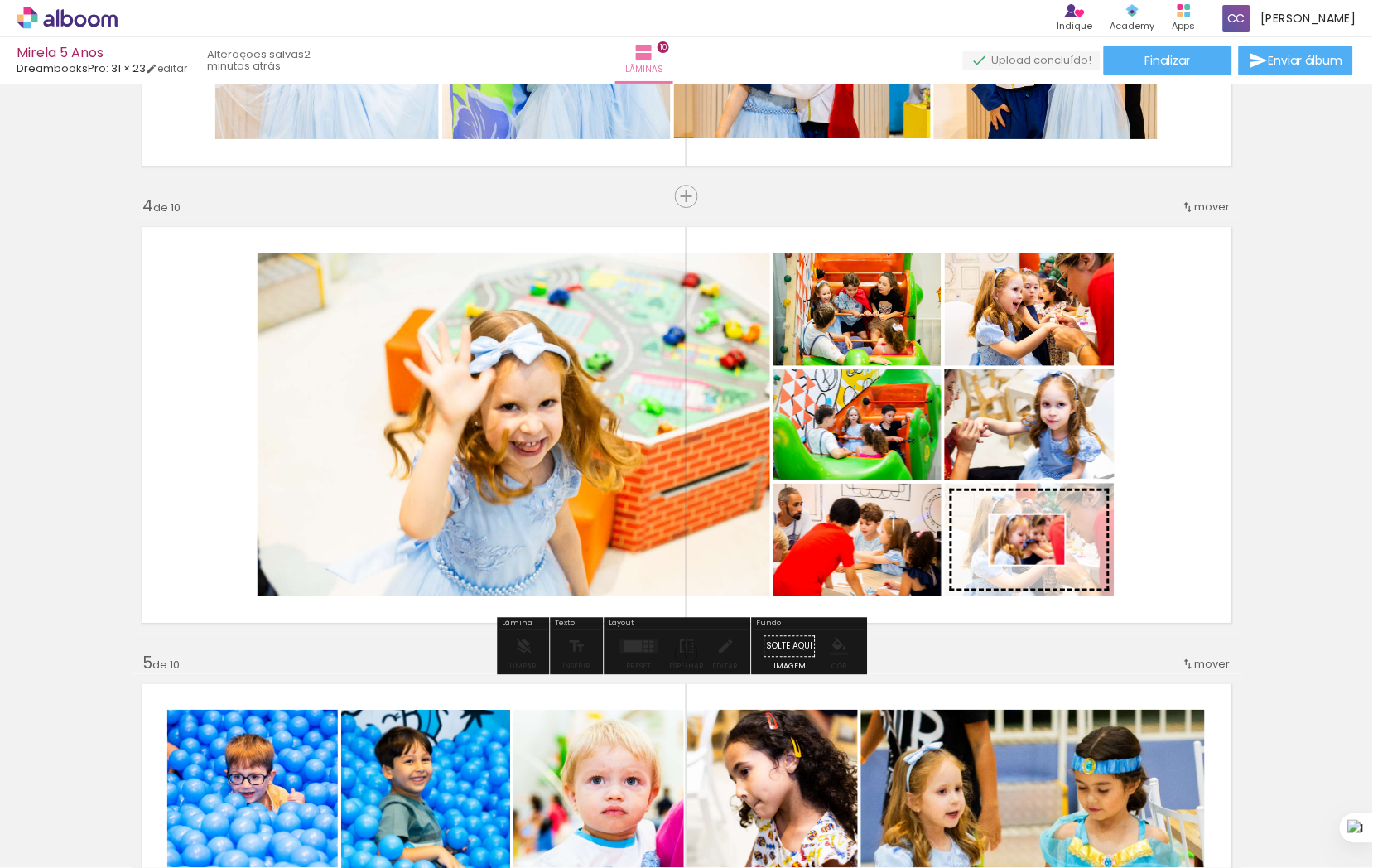
drag, startPoint x: 1300, startPoint y: 813, endPoint x: 1039, endPoint y: 564, distance: 360.7
click at [1039, 564] on quentale-workspace at bounding box center [686, 434] width 1373 height 868
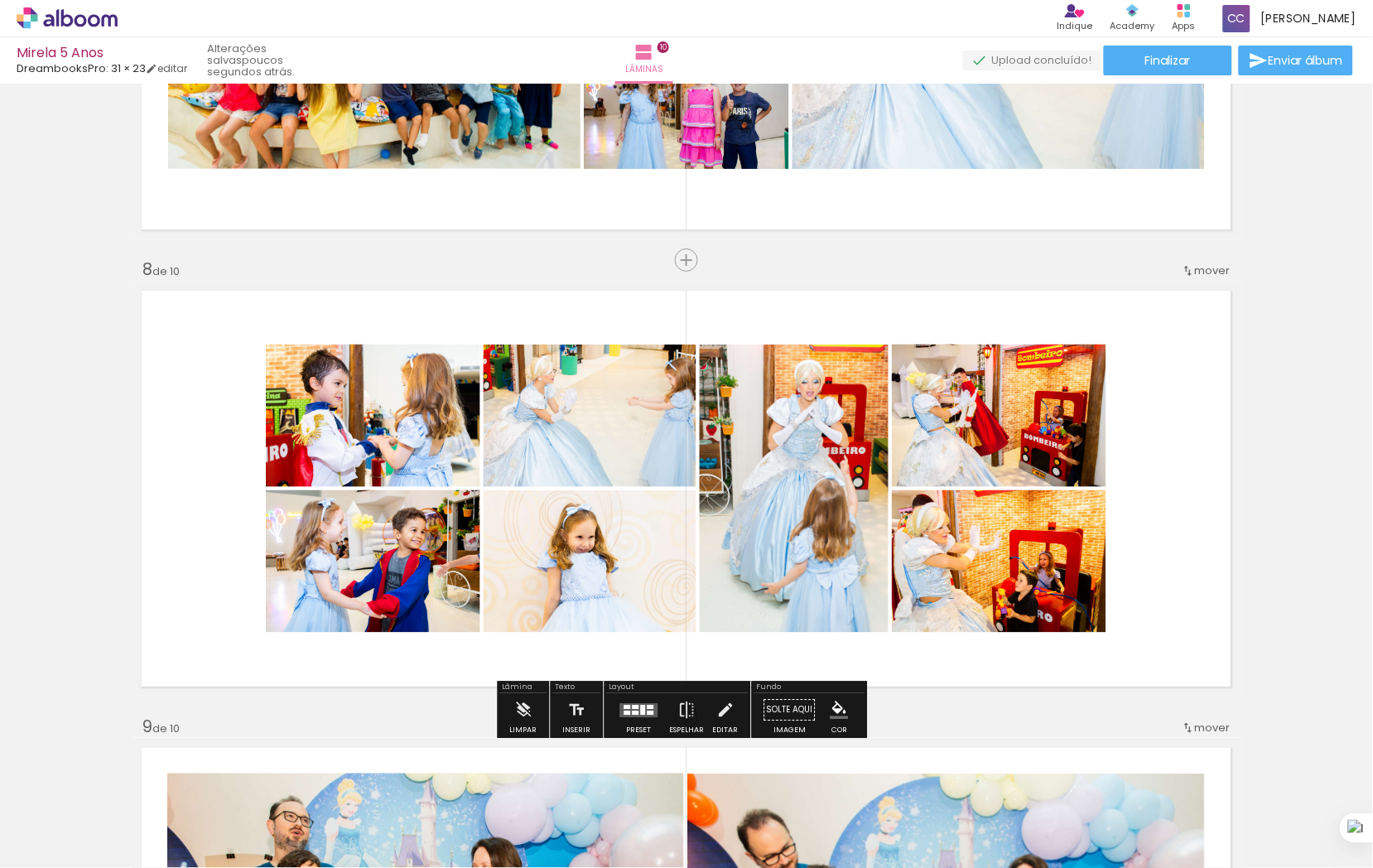
scroll to position [3030, 0]
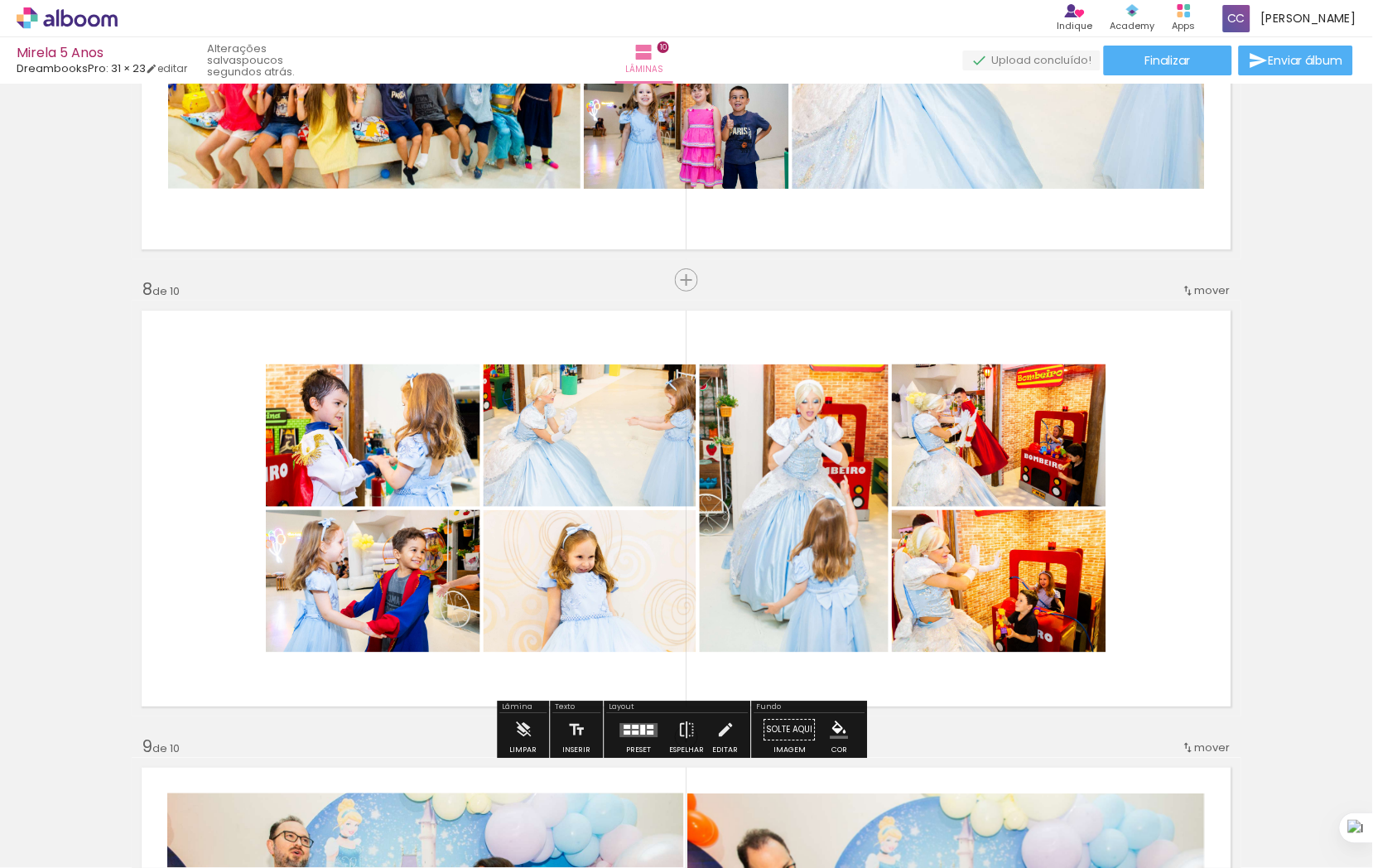
click at [352, 691] on quentale-layouter at bounding box center [686, 508] width 1110 height 416
drag, startPoint x: 354, startPoint y: 691, endPoint x: 340, endPoint y: 696, distance: 14.9
click at [340, 696] on quentale-layouter at bounding box center [686, 508] width 1110 height 416
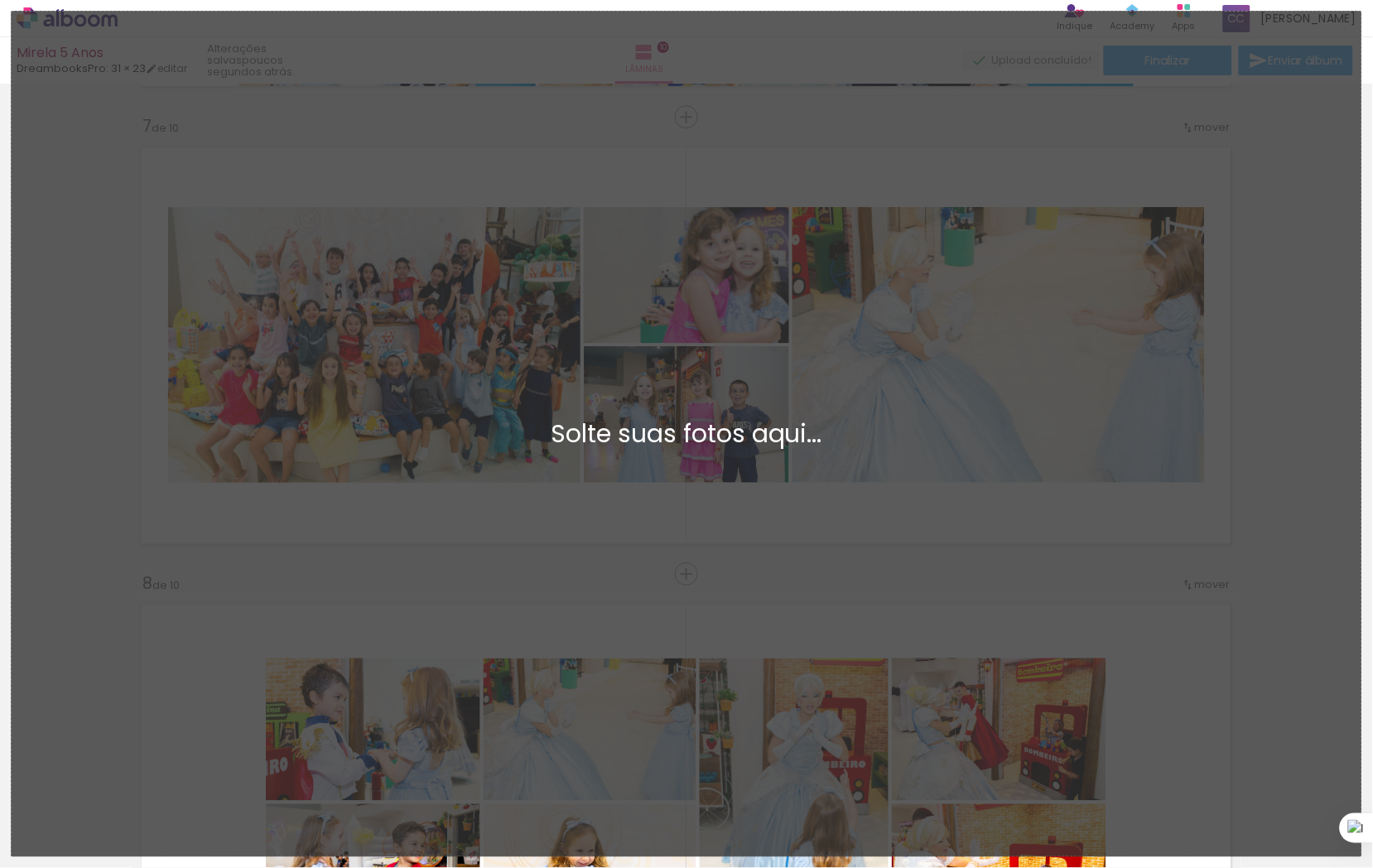
scroll to position [2846, 0]
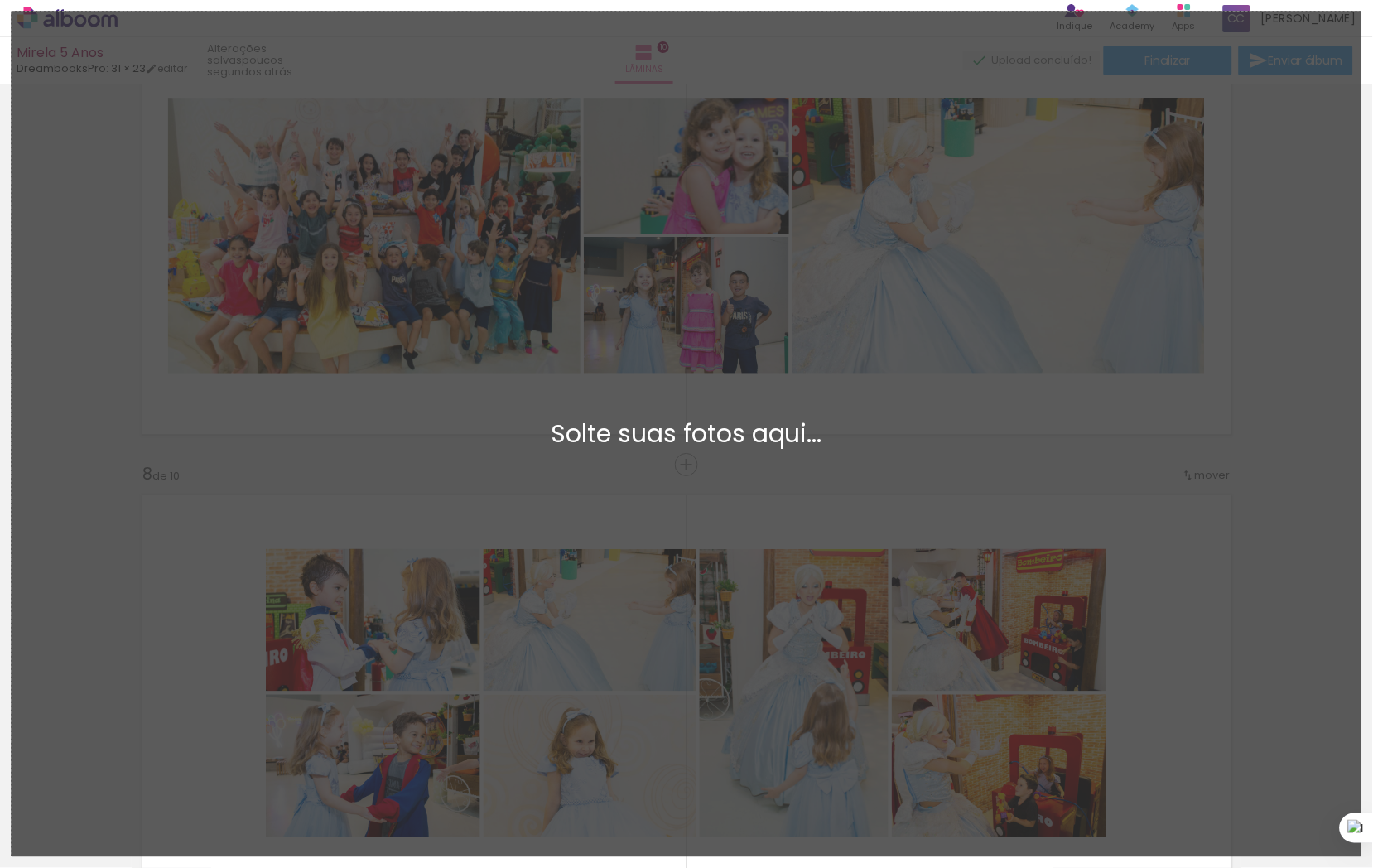
click at [1235, 491] on div "Adicionar Fotos Solte suas fotos aqui..." at bounding box center [686, 434] width 1350 height 845
click at [994, 396] on div "Adicionar Fotos Solte suas fotos aqui..." at bounding box center [686, 434] width 1350 height 845
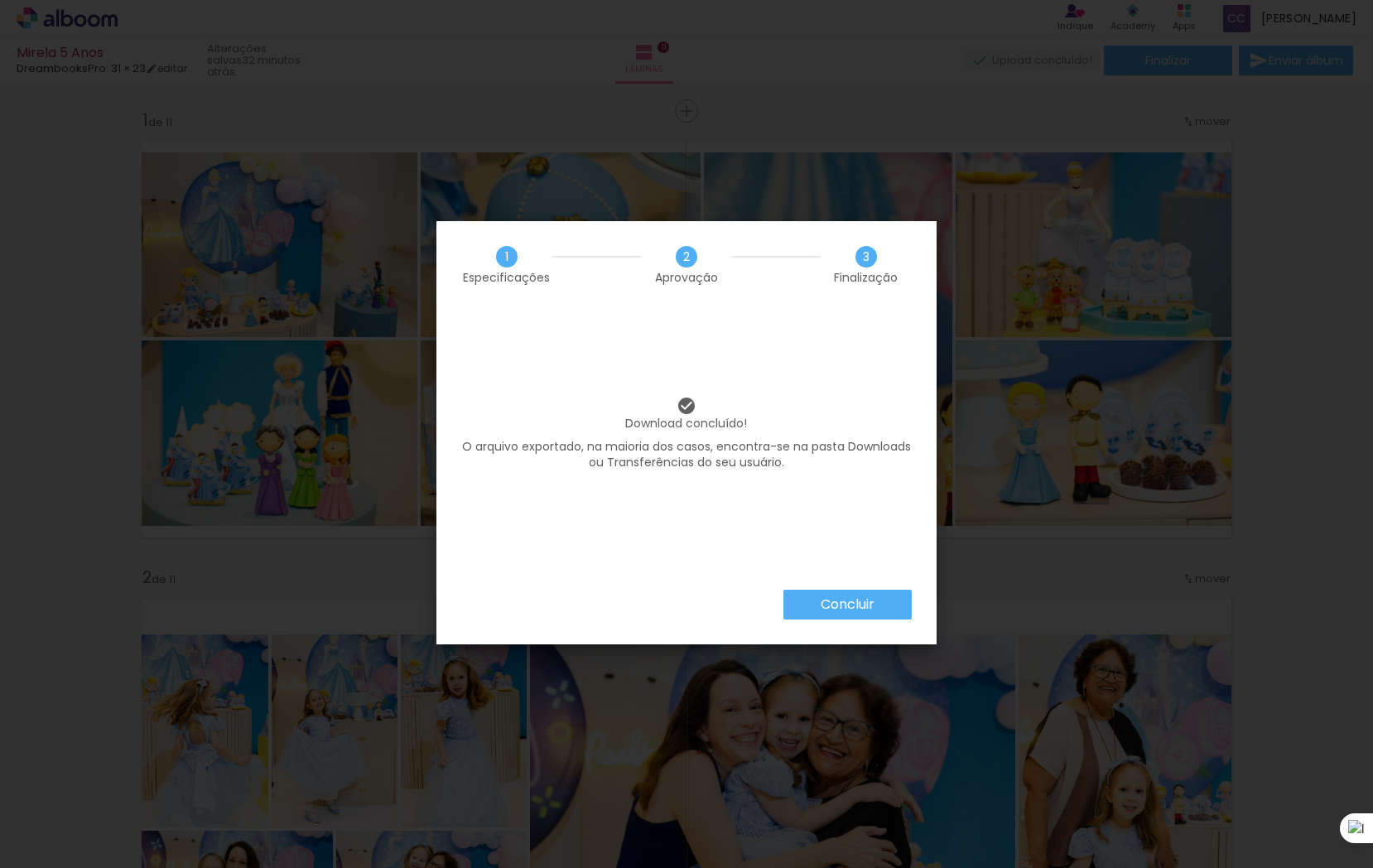
click at [1039, 15] on iron-overlay-backdrop at bounding box center [686, 434] width 1373 height 868
